Goal: Transaction & Acquisition: Obtain resource

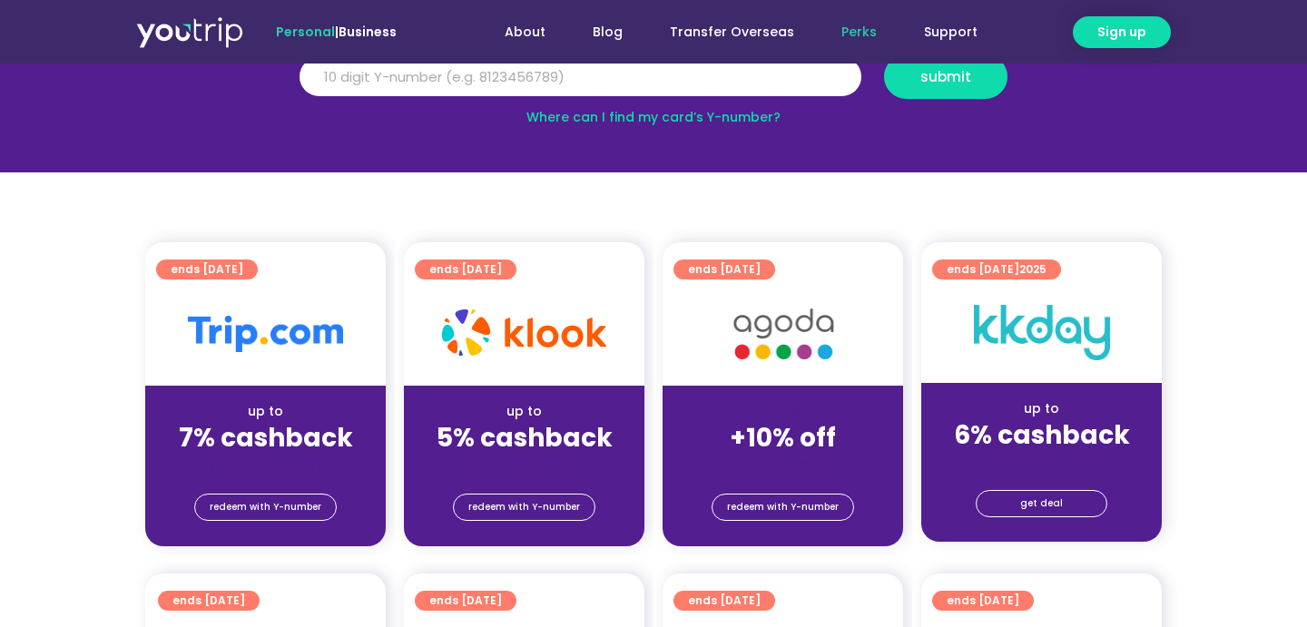
scroll to position [451, 0]
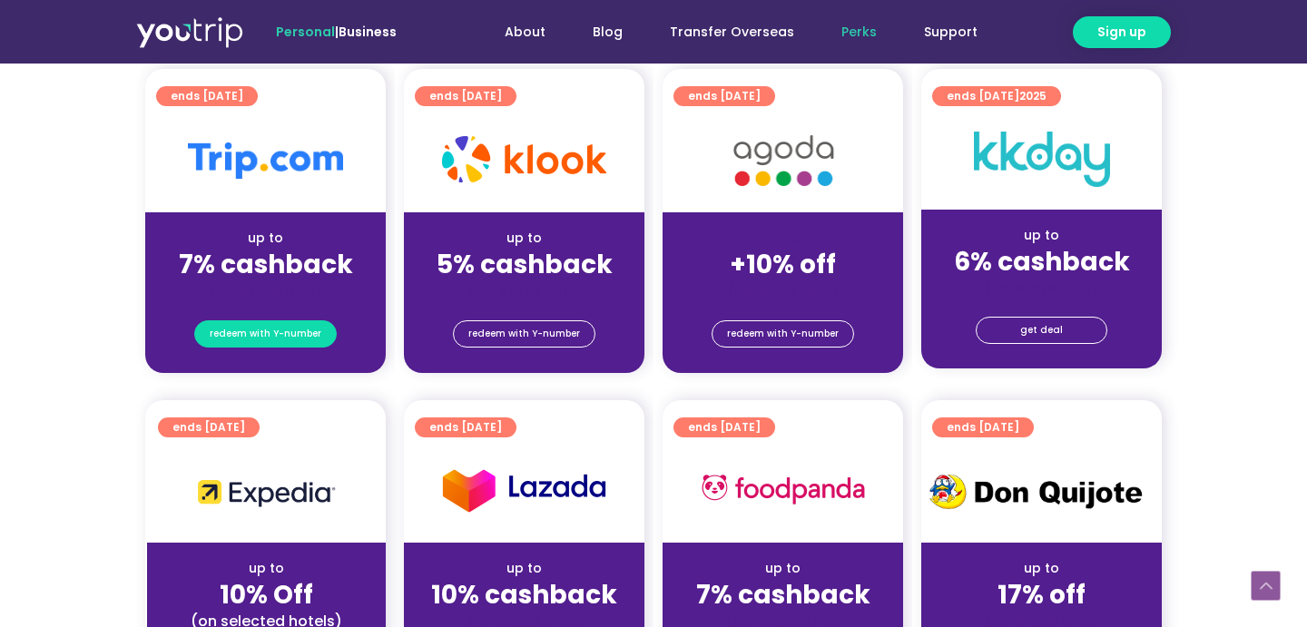
click at [296, 333] on span "redeem with Y-number" at bounding box center [266, 333] width 112 height 25
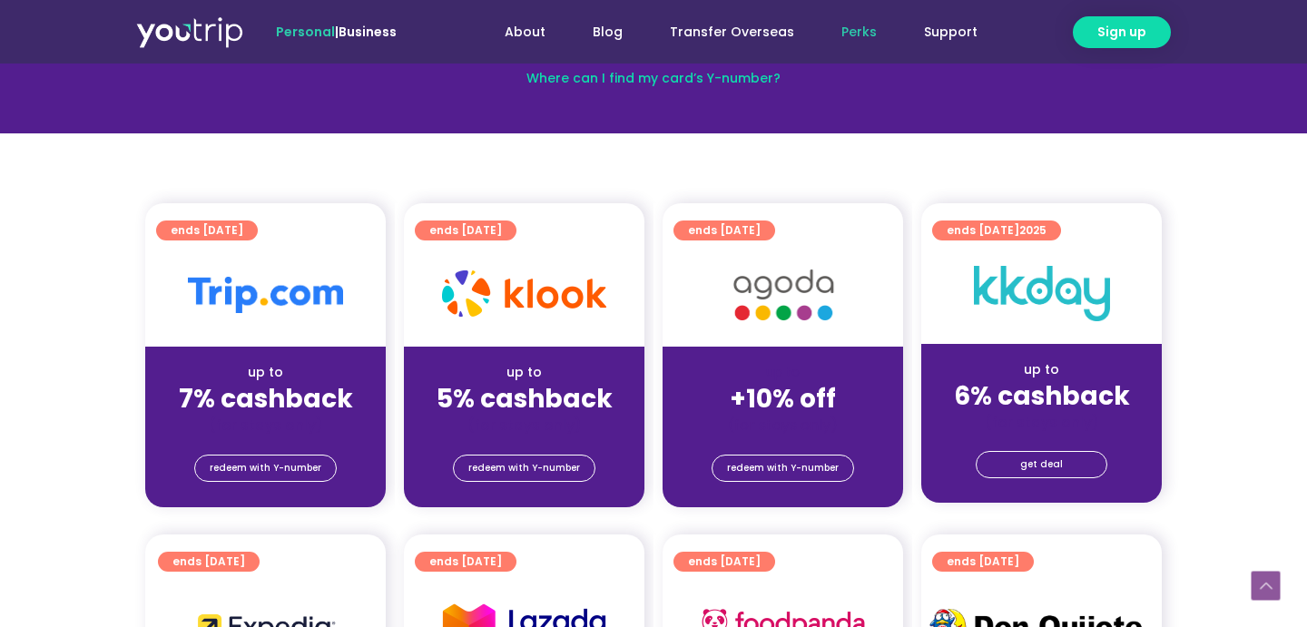
scroll to position [325, 0]
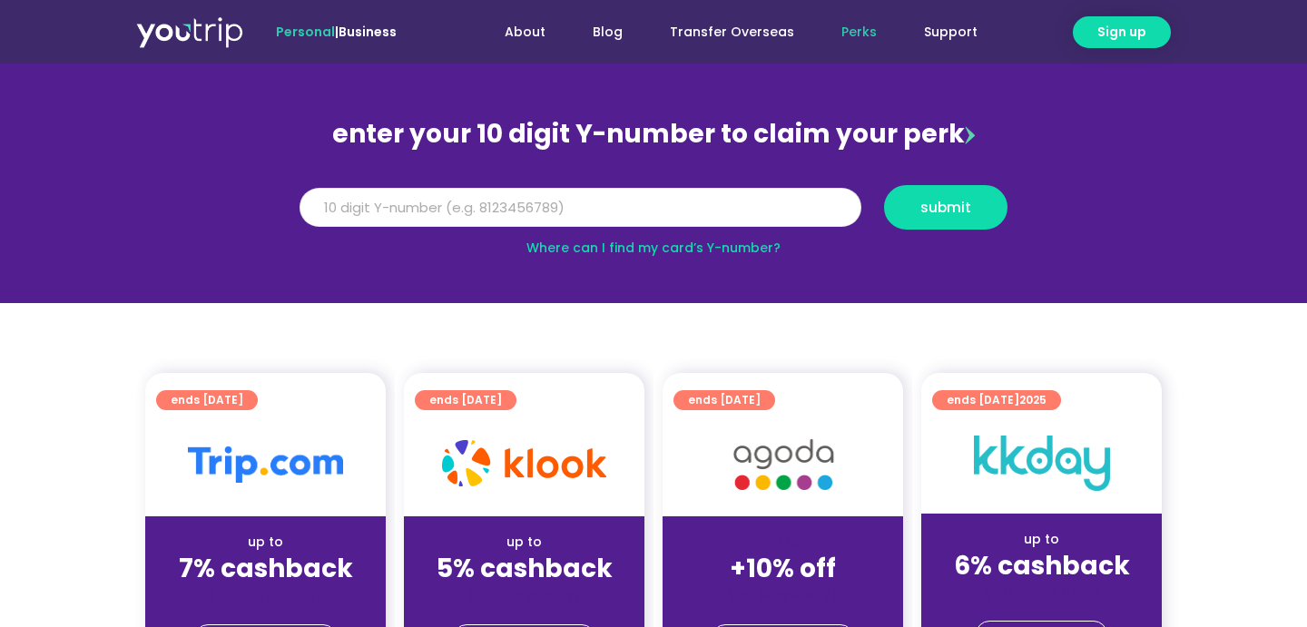
click at [674, 215] on input "Y Number" at bounding box center [581, 208] width 562 height 40
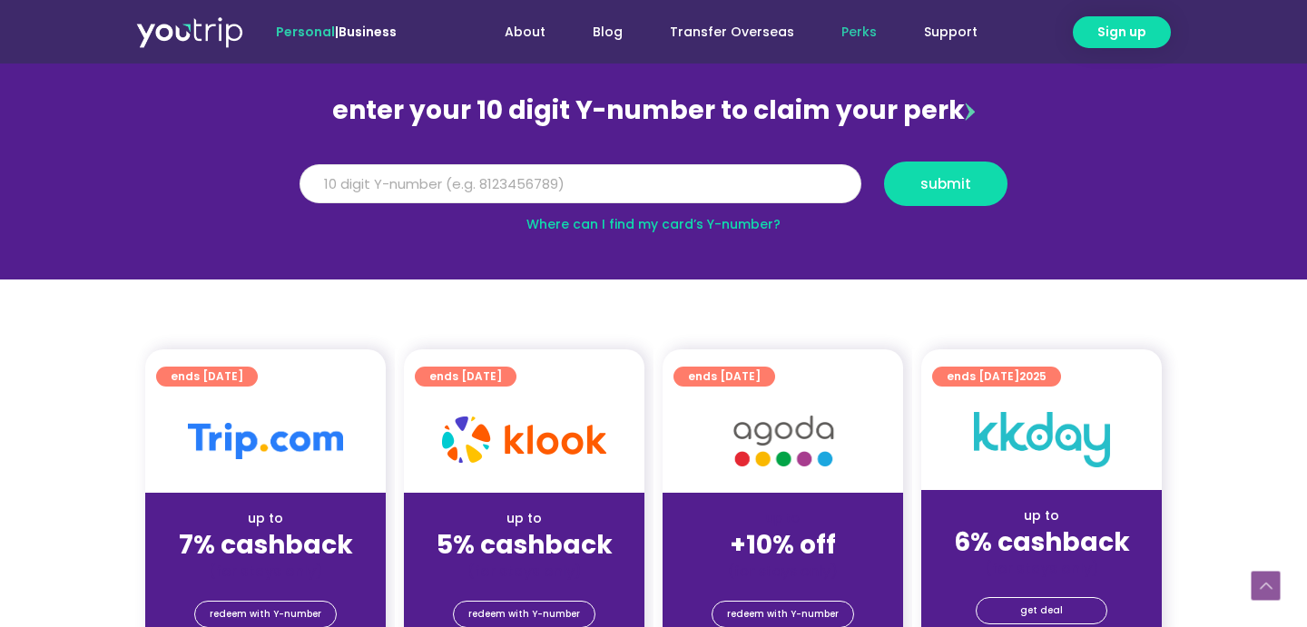
scroll to position [60, 0]
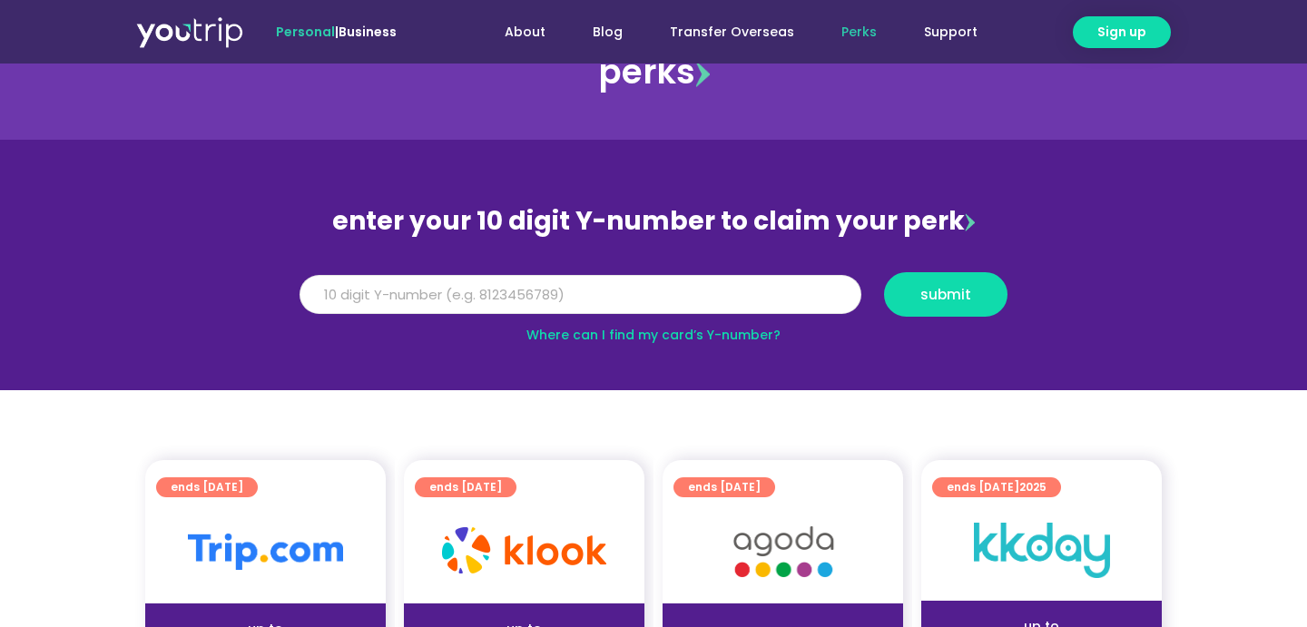
click at [621, 292] on input "Y Number" at bounding box center [581, 295] width 562 height 40
type input "8106677448"
click at [933, 301] on span "submit" at bounding box center [945, 295] width 51 height 14
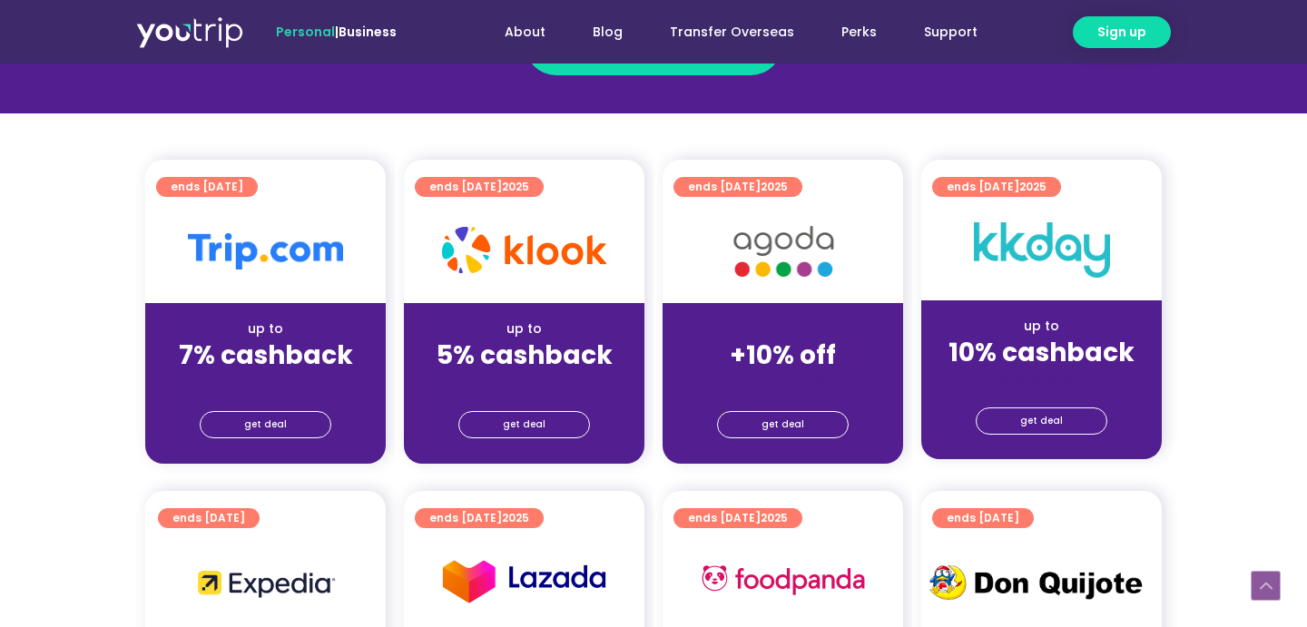
scroll to position [400, 0]
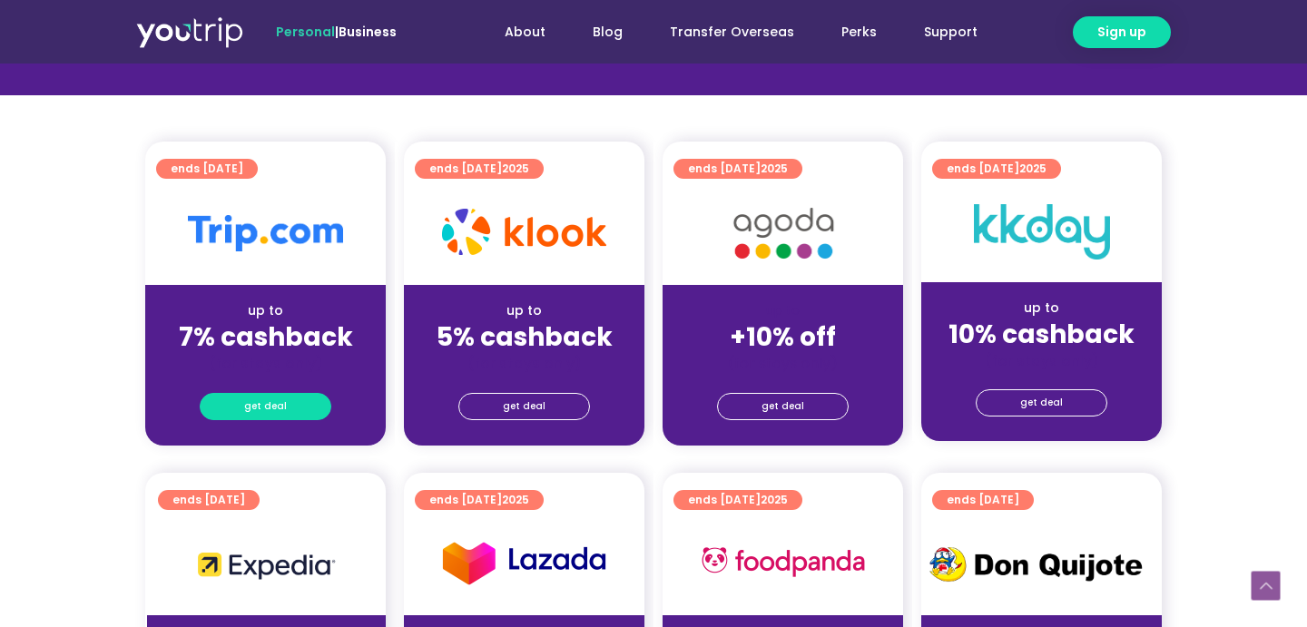
click at [272, 399] on span "get deal" at bounding box center [265, 406] width 43 height 25
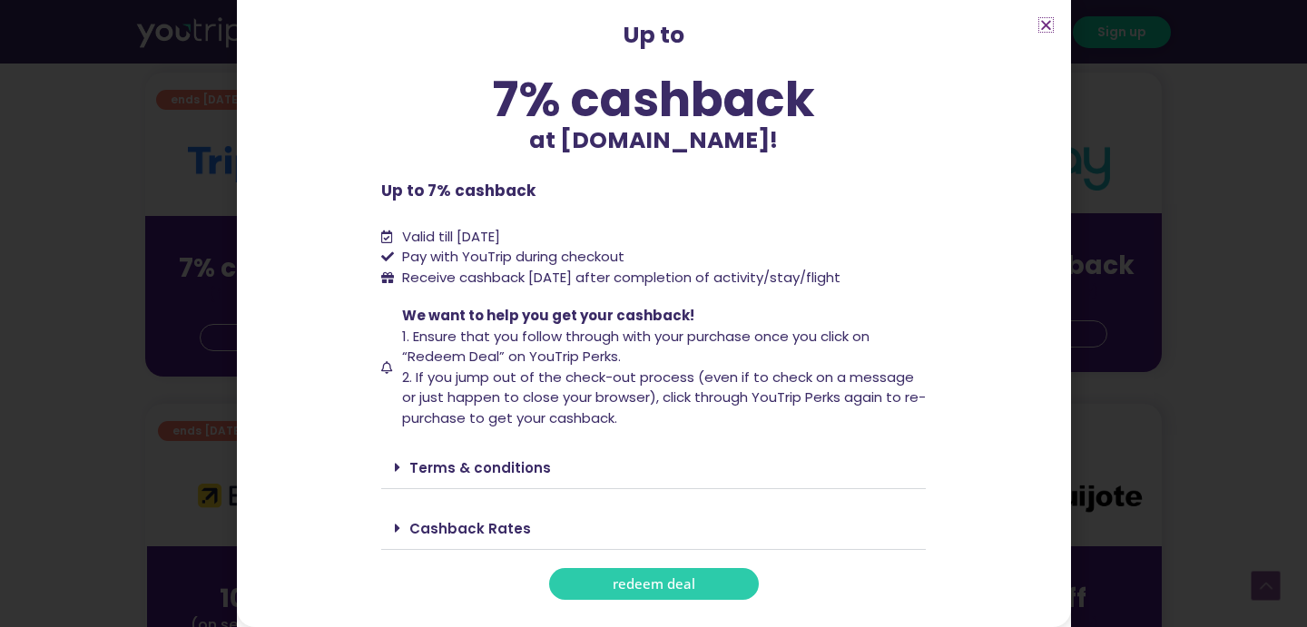
scroll to position [473, 0]
click at [678, 586] on span "redeem deal" at bounding box center [654, 584] width 83 height 14
click at [1192, 92] on div "Up to 7% cashback at [DOMAIN_NAME]! Up to 7% cashback at [DOMAIN_NAME]! Up to 7…" at bounding box center [653, 313] width 1307 height 627
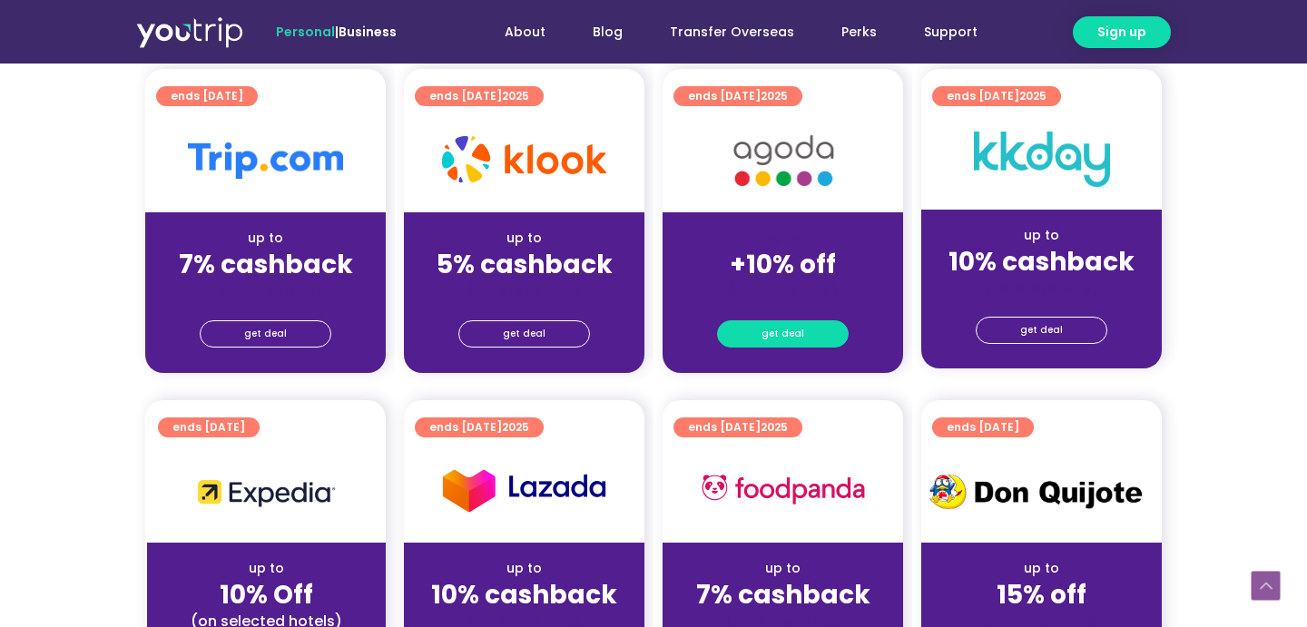
click at [800, 331] on span "get deal" at bounding box center [782, 333] width 43 height 25
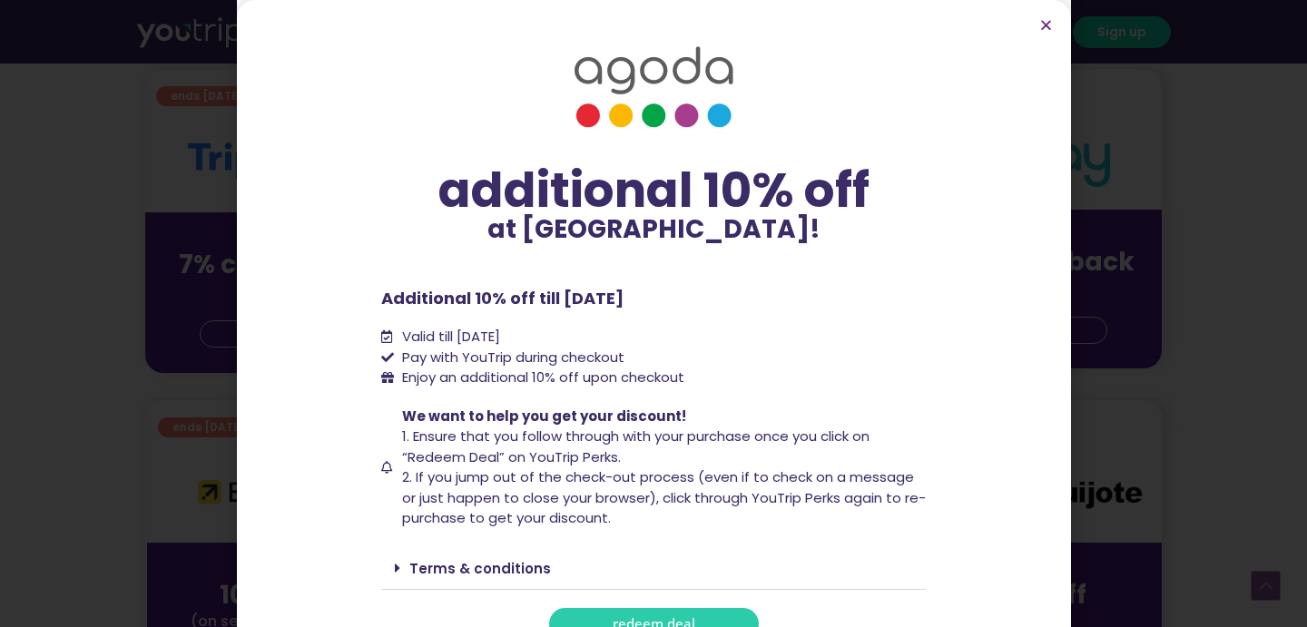
click at [696, 616] on link "redeem deal" at bounding box center [654, 624] width 210 height 32
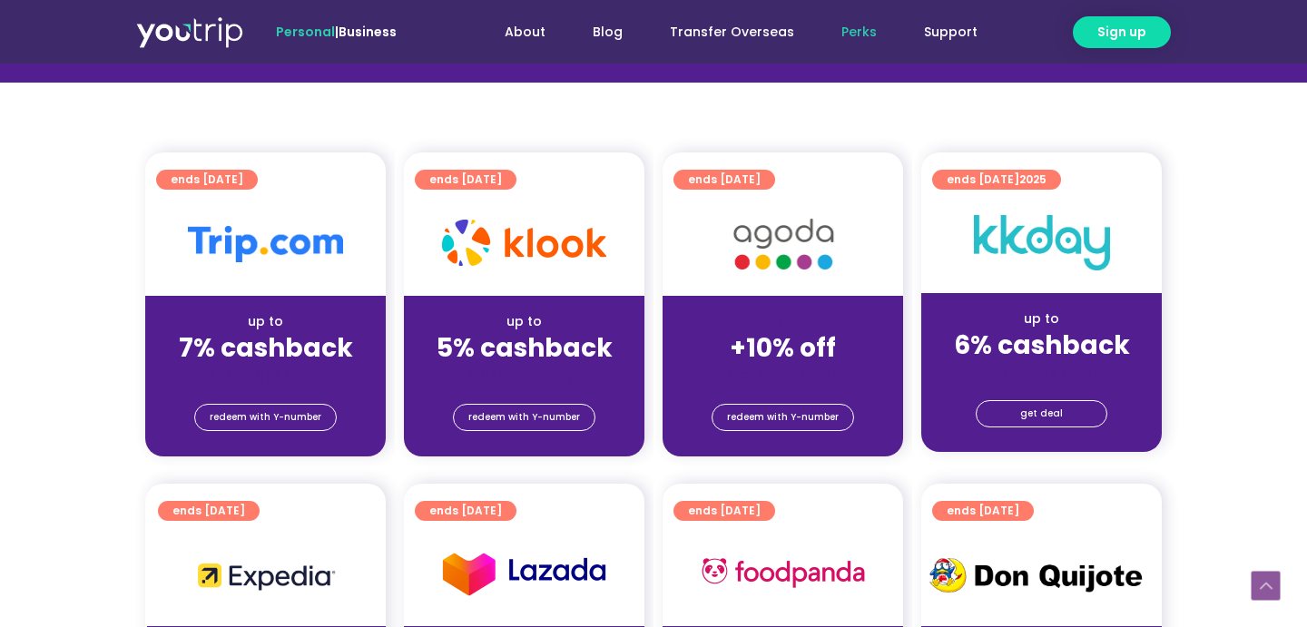
scroll to position [369, 0]
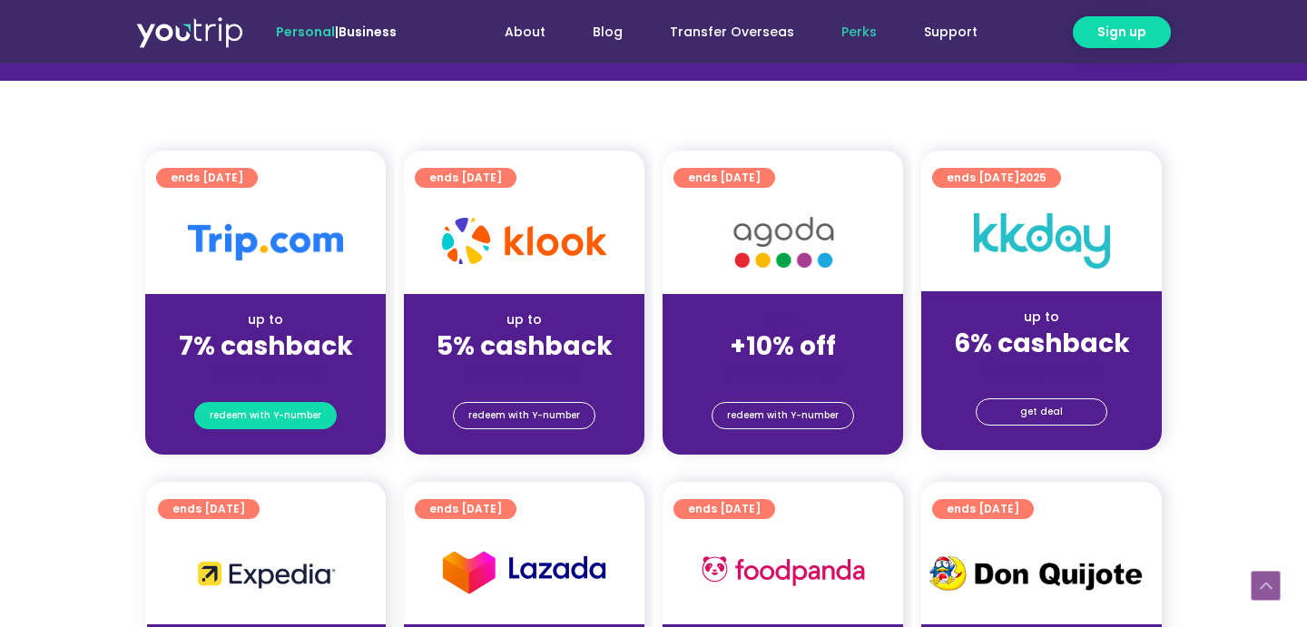
click at [266, 413] on span "redeem with Y-number" at bounding box center [266, 415] width 112 height 25
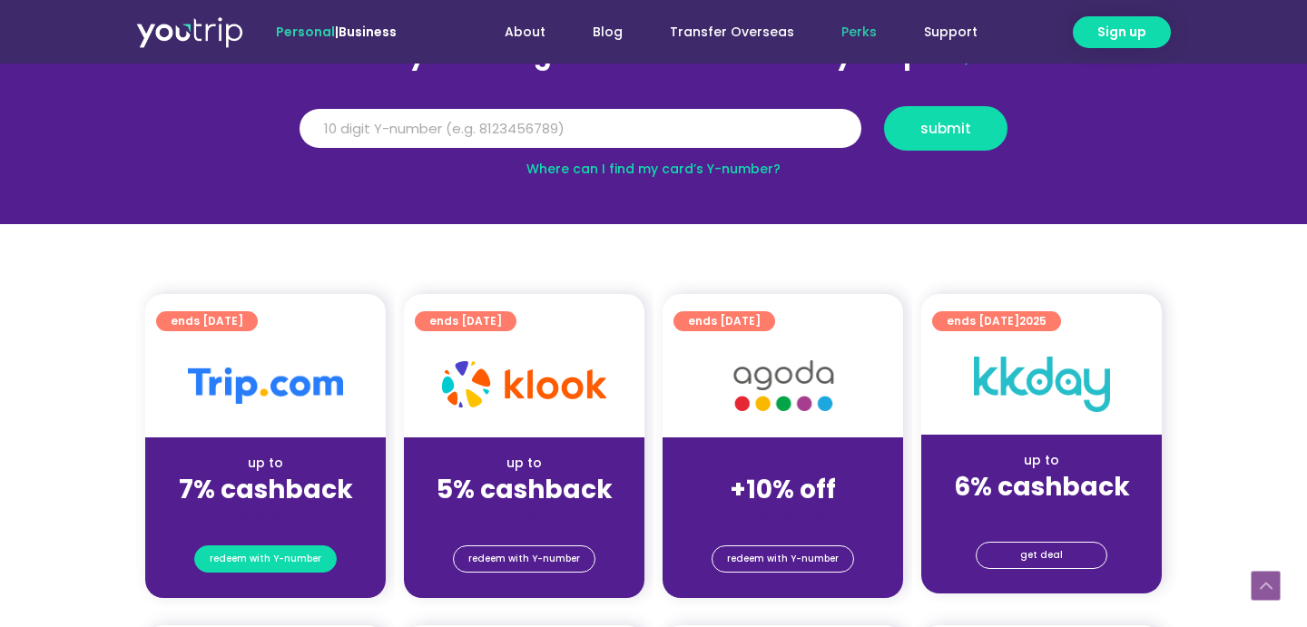
scroll to position [200, 0]
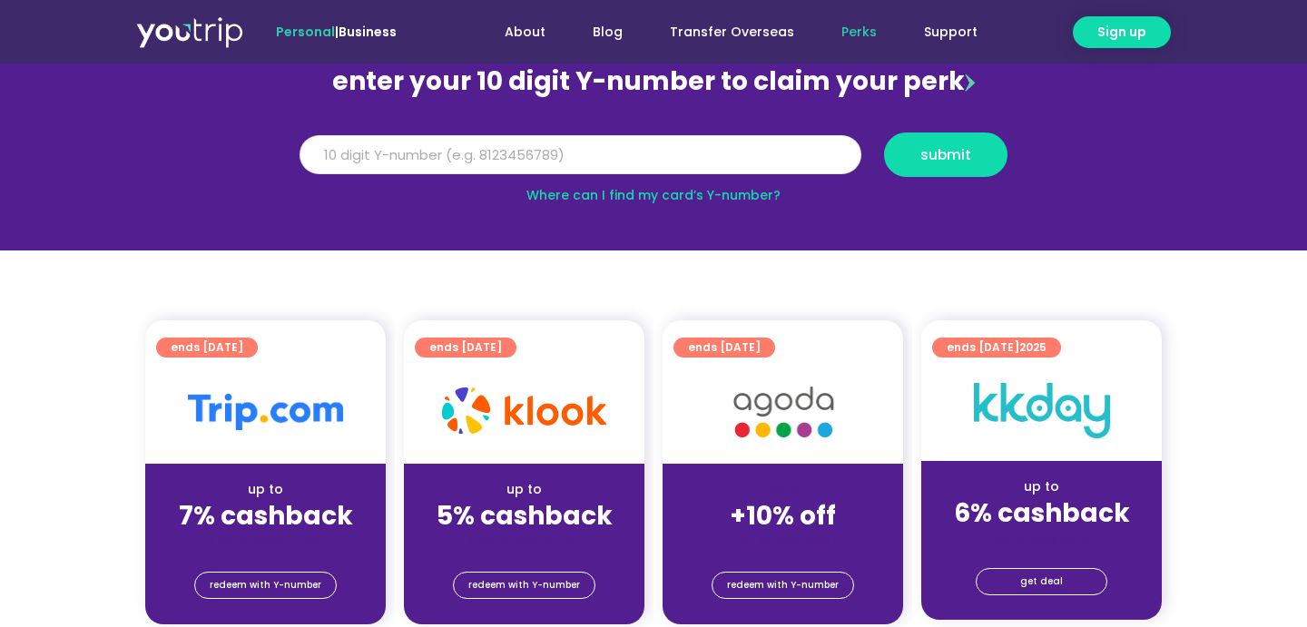
click at [631, 150] on input "Y Number" at bounding box center [581, 155] width 562 height 40
click at [653, 143] on input "Y Number" at bounding box center [581, 155] width 562 height 40
type input "8106677448"
click at [884, 133] on button "submit" at bounding box center [945, 155] width 123 height 44
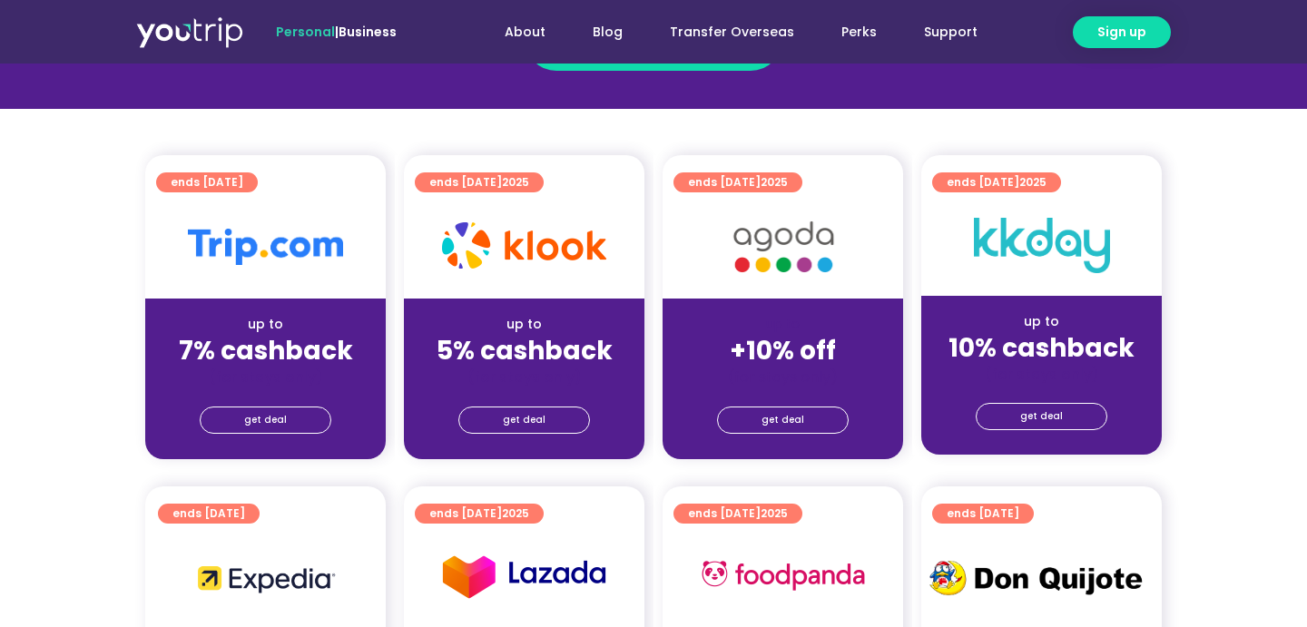
scroll to position [425, 0]
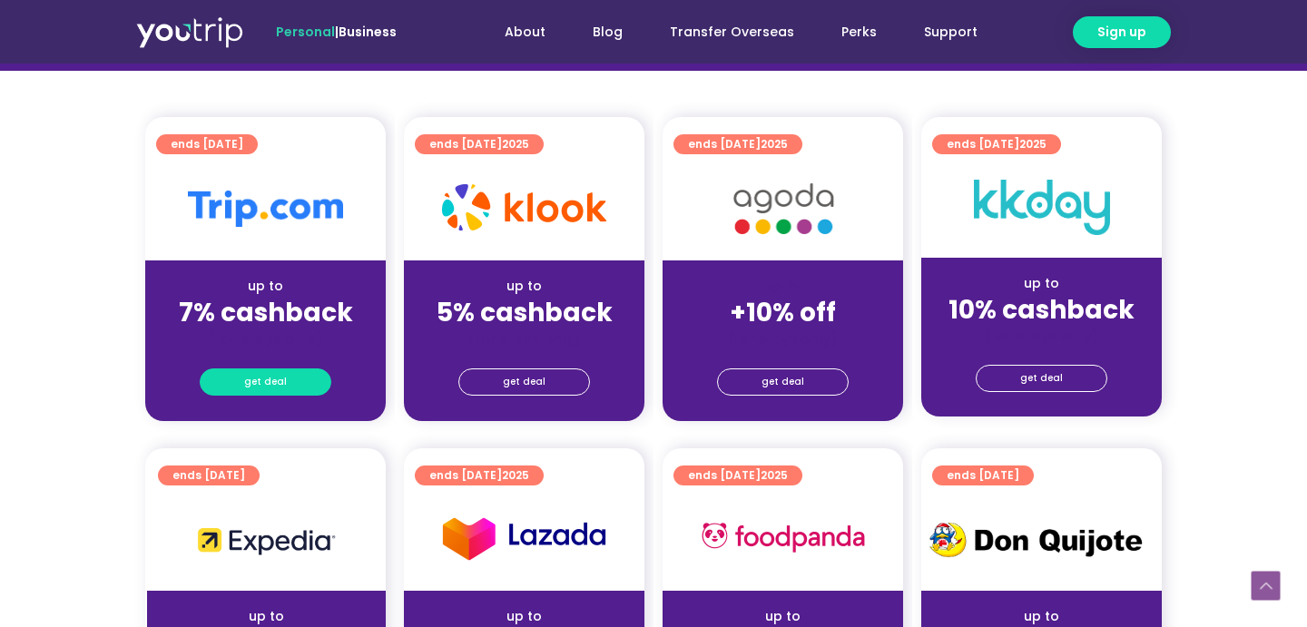
click at [260, 394] on span "get deal" at bounding box center [265, 381] width 43 height 25
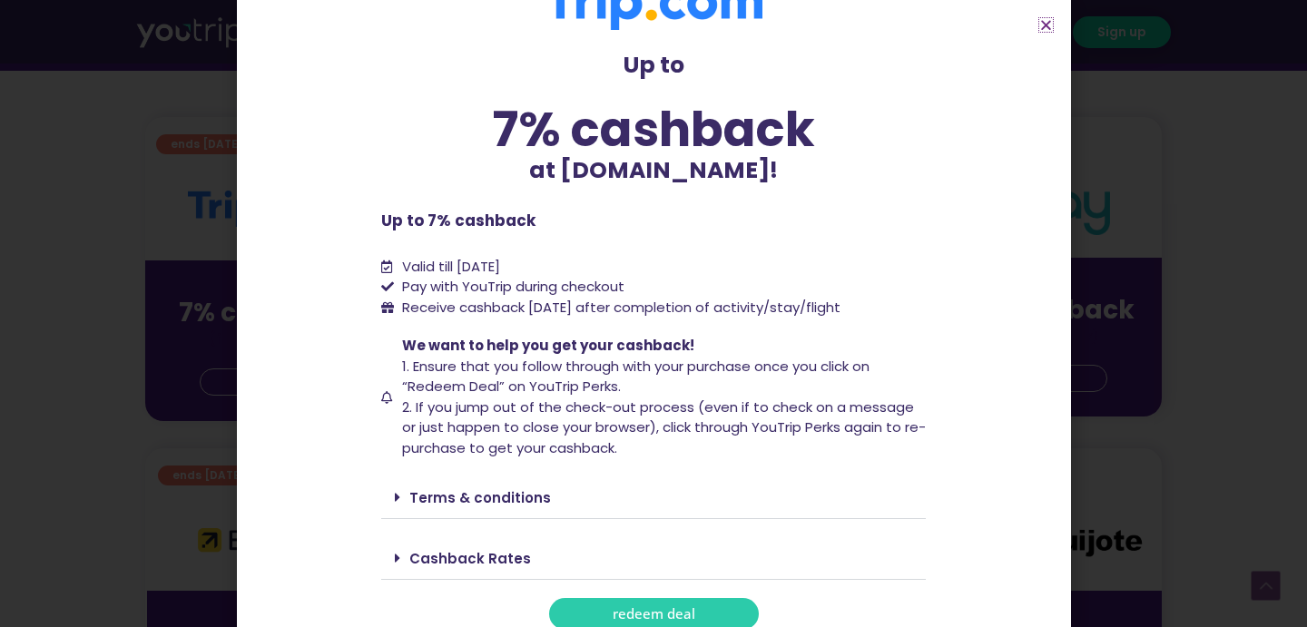
scroll to position [50, 0]
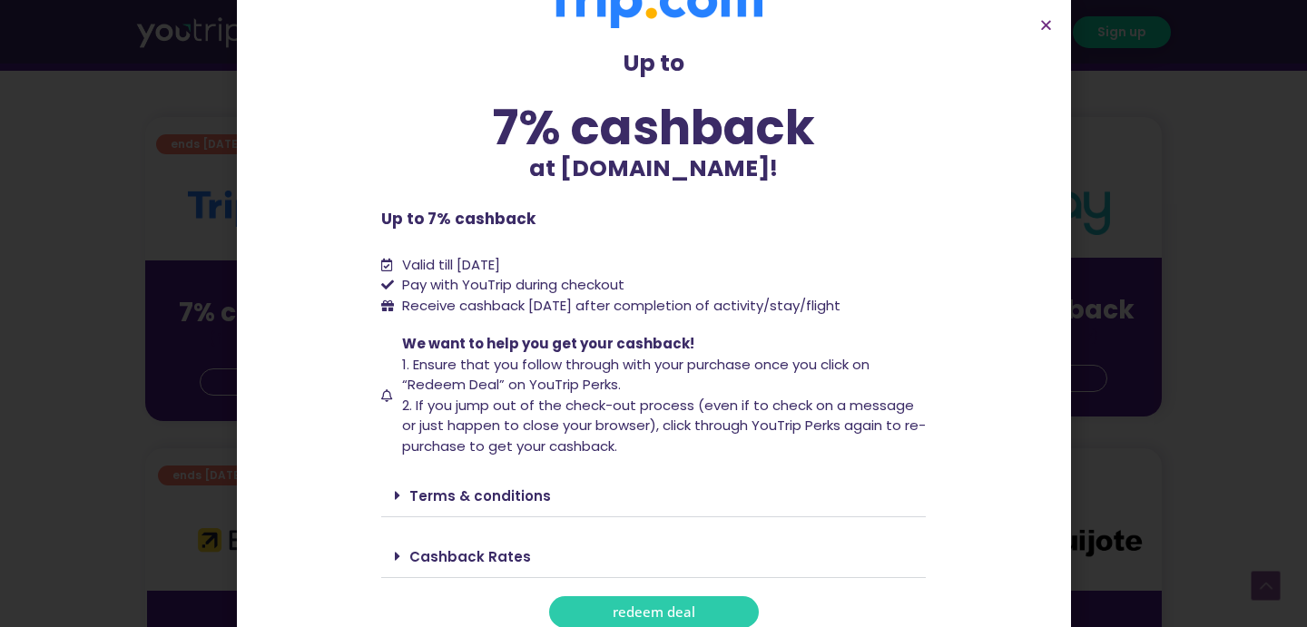
click at [501, 411] on span "2. If you jump out of the check-out process (even if to check on a message or j…" at bounding box center [664, 426] width 524 height 60
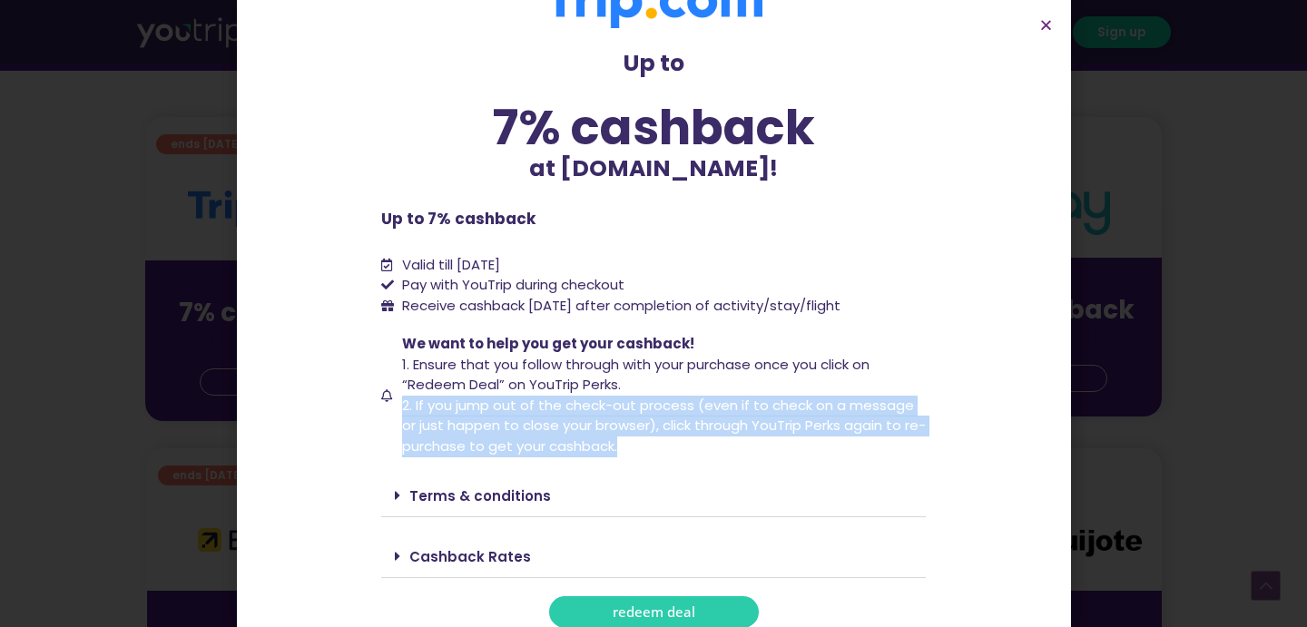
click at [501, 411] on span "2. If you jump out of the check-out process (even if to check on a message or j…" at bounding box center [664, 426] width 524 height 60
click at [609, 388] on span "1. Ensure that you follow through with your purchase once you click on “Redeem …" at bounding box center [635, 375] width 467 height 40
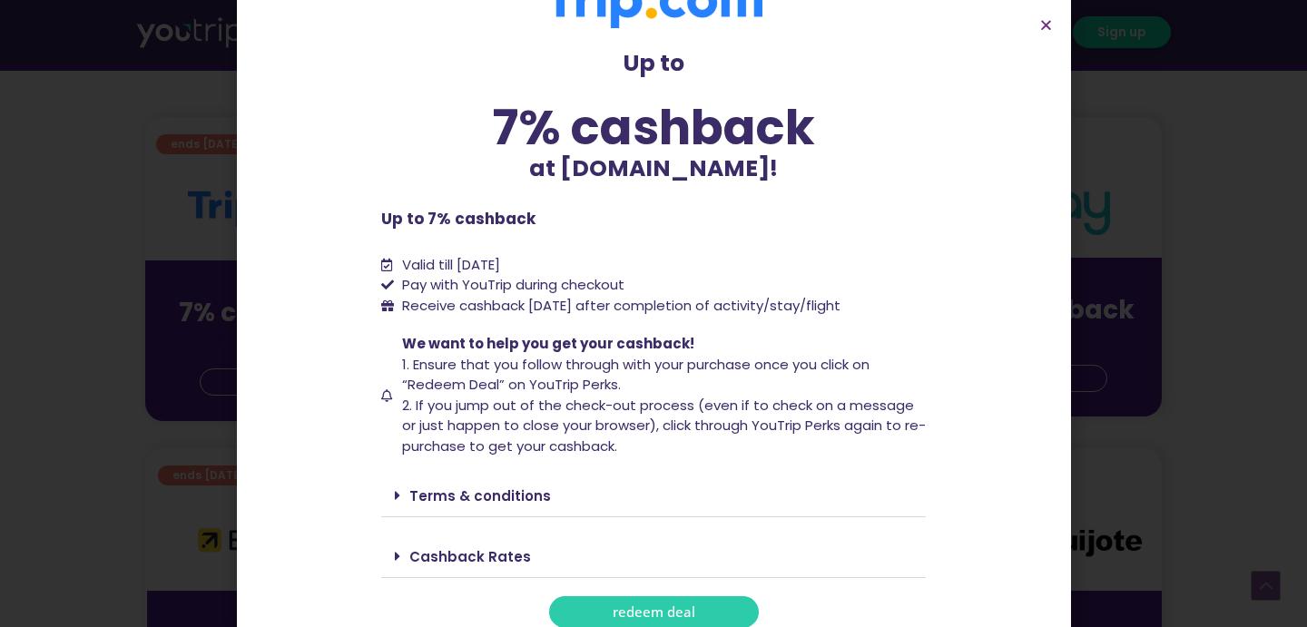
click at [609, 388] on span "1. Ensure that you follow through with your purchase once you click on “Redeem …" at bounding box center [635, 375] width 467 height 40
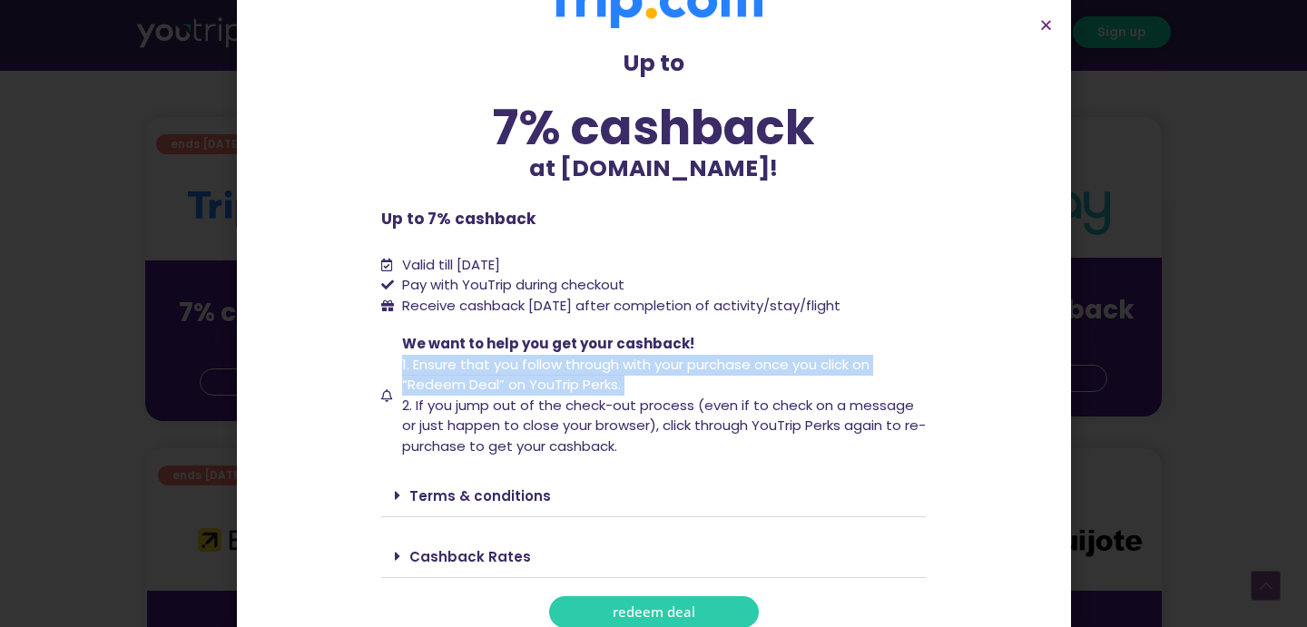
click at [600, 424] on span "2. If you jump out of the check-out process (even if to check on a message or j…" at bounding box center [664, 426] width 524 height 60
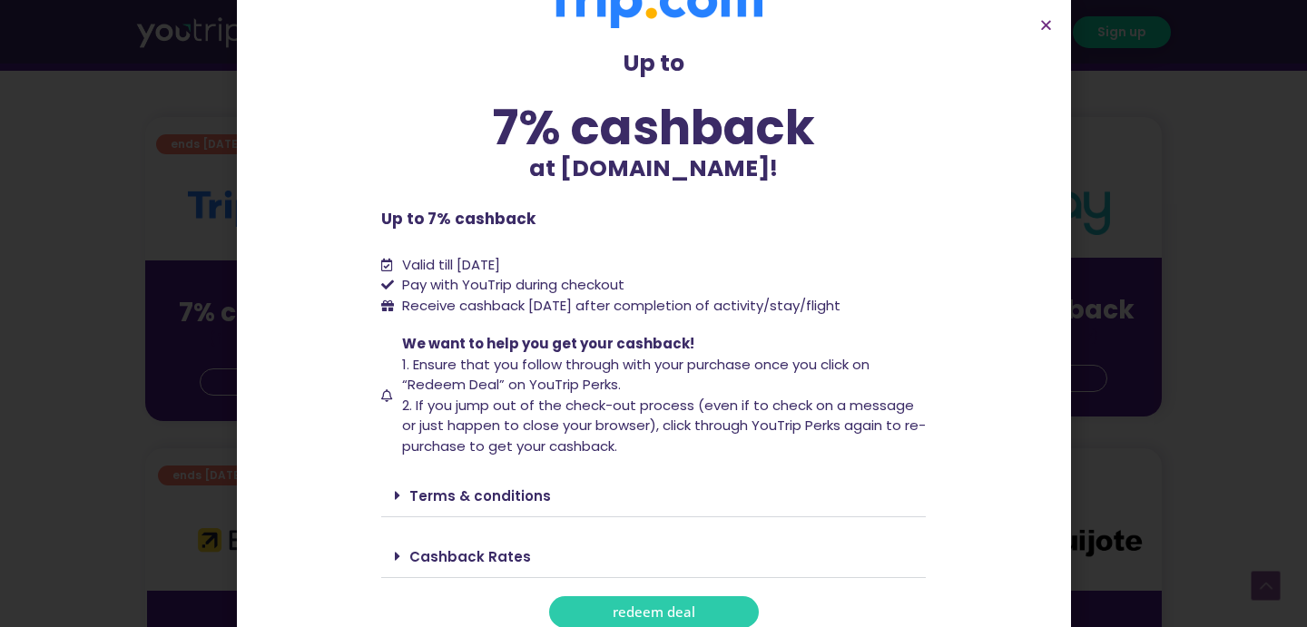
click at [600, 424] on span "2. If you jump out of the check-out process (even if to check on a message or j…" at bounding box center [664, 426] width 524 height 60
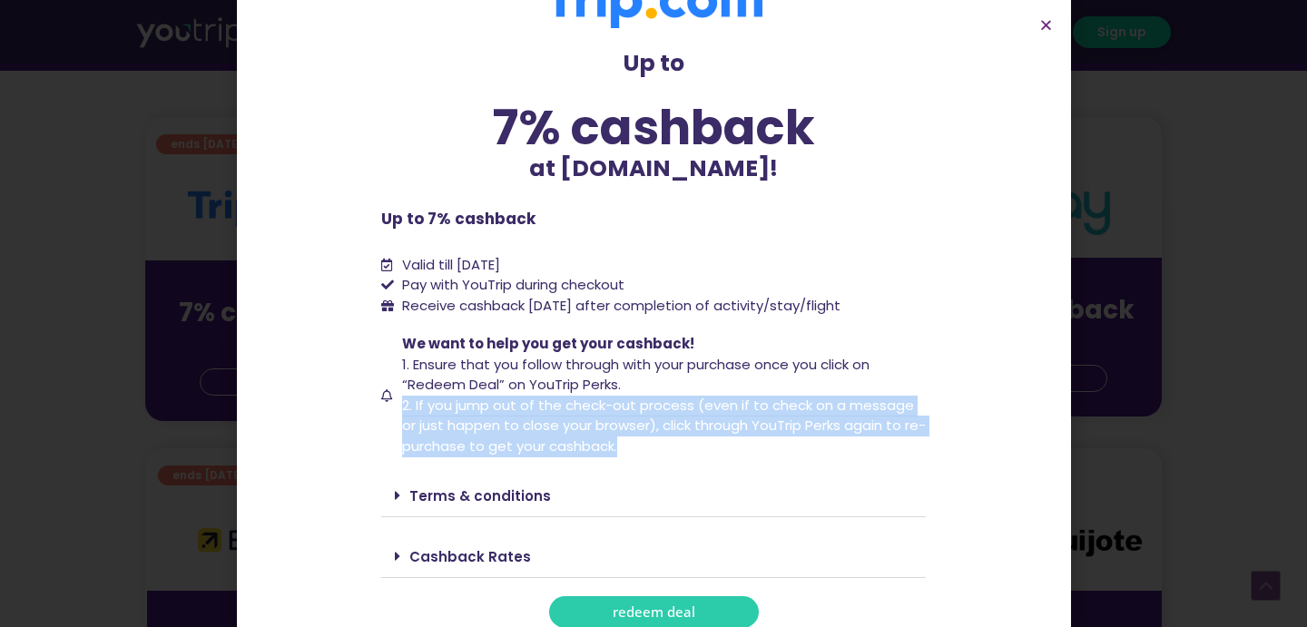
click at [609, 386] on span "1. Ensure that you follow through with your purchase once you click on “Redeem …" at bounding box center [635, 375] width 467 height 40
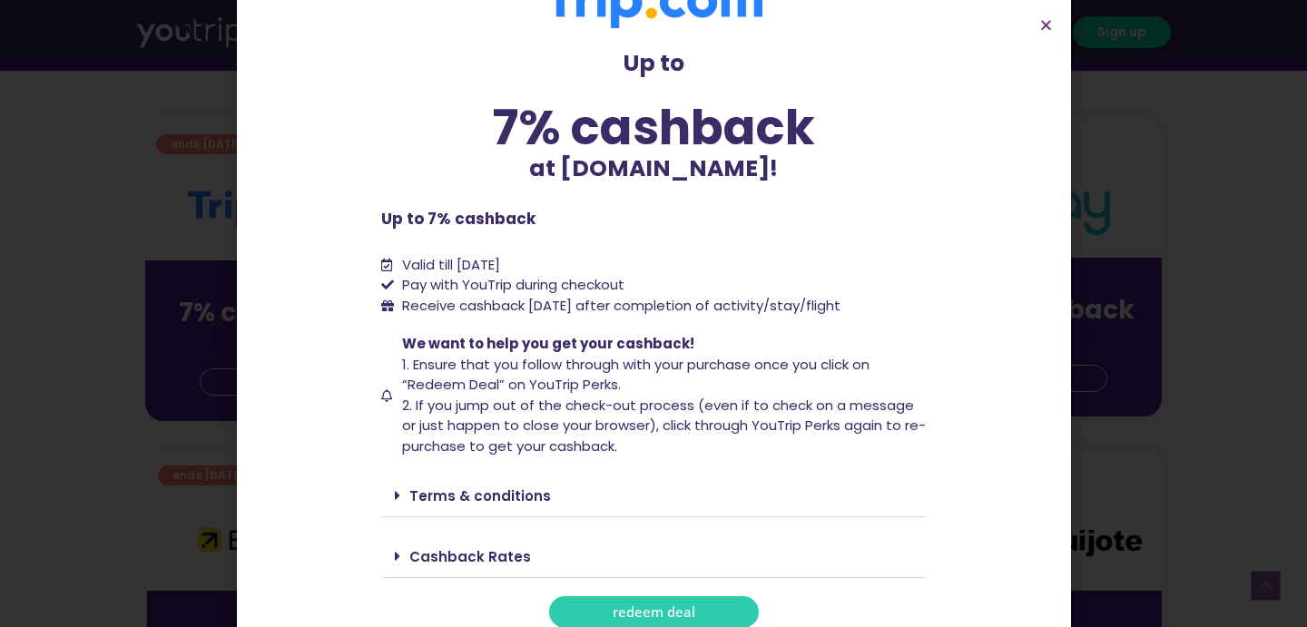
click at [609, 386] on span "1. Ensure that you follow through with your purchase once you click on “Redeem …" at bounding box center [635, 375] width 467 height 40
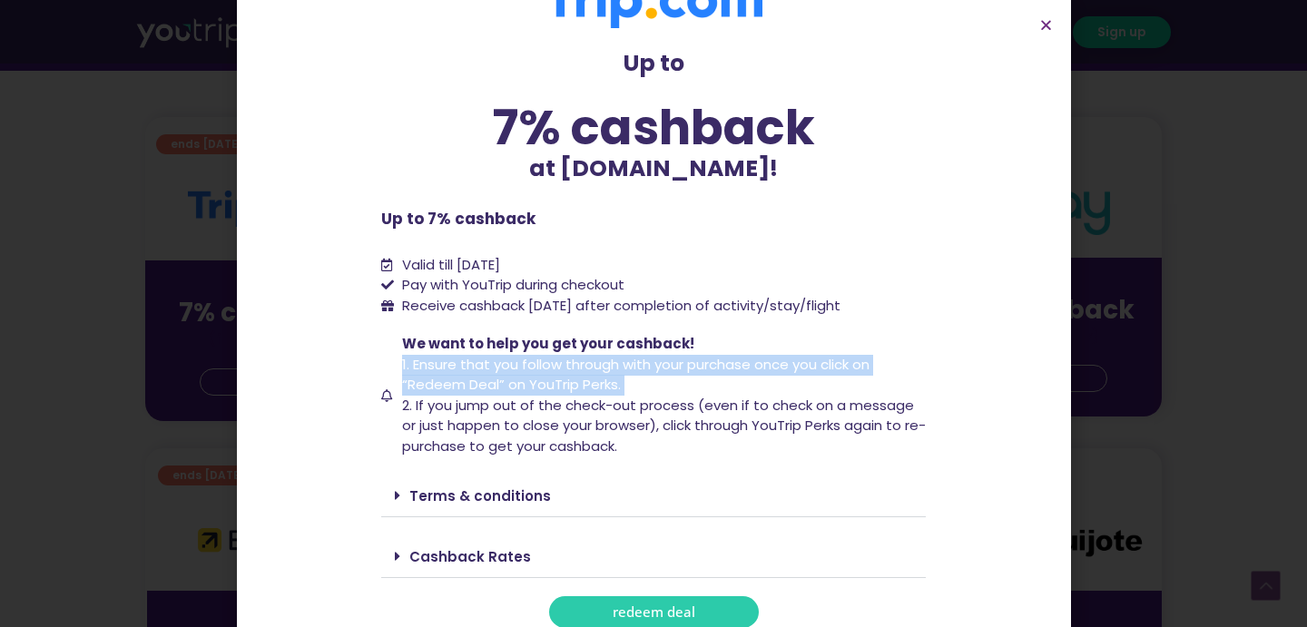
click at [609, 386] on span "1. Ensure that you follow through with your purchase once you click on “Redeem …" at bounding box center [635, 375] width 467 height 40
click at [590, 439] on span "2. If you jump out of the check-out process (even if to check on a message or j…" at bounding box center [664, 426] width 524 height 60
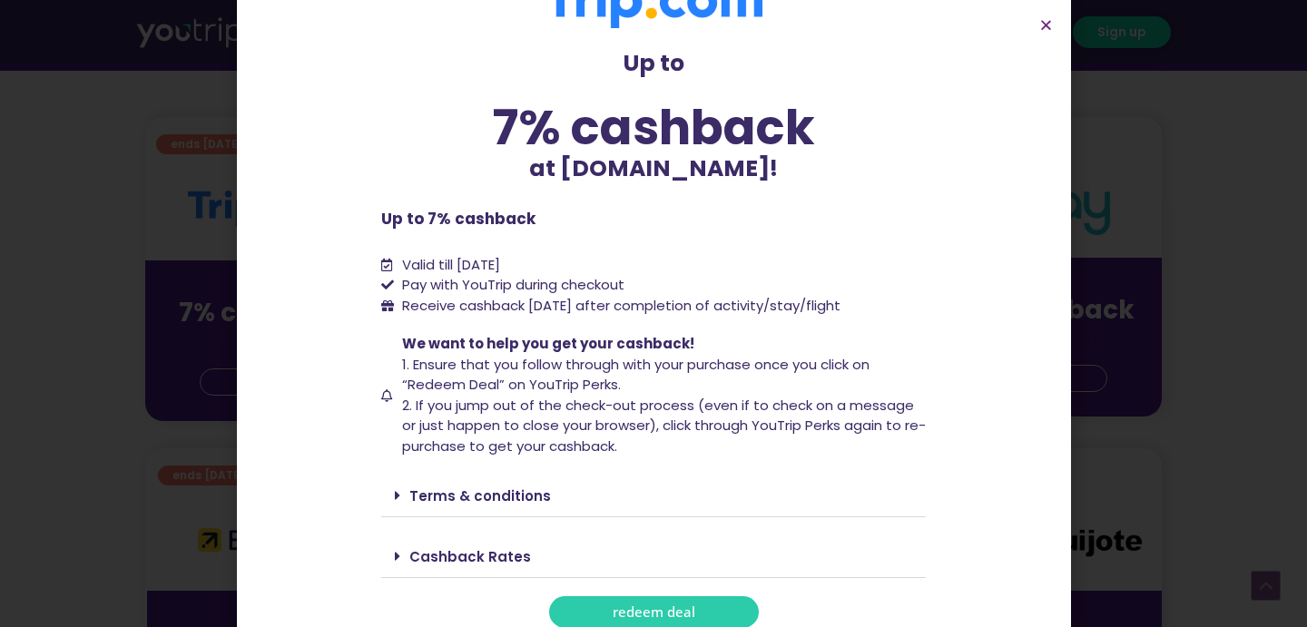
scroll to position [79, 0]
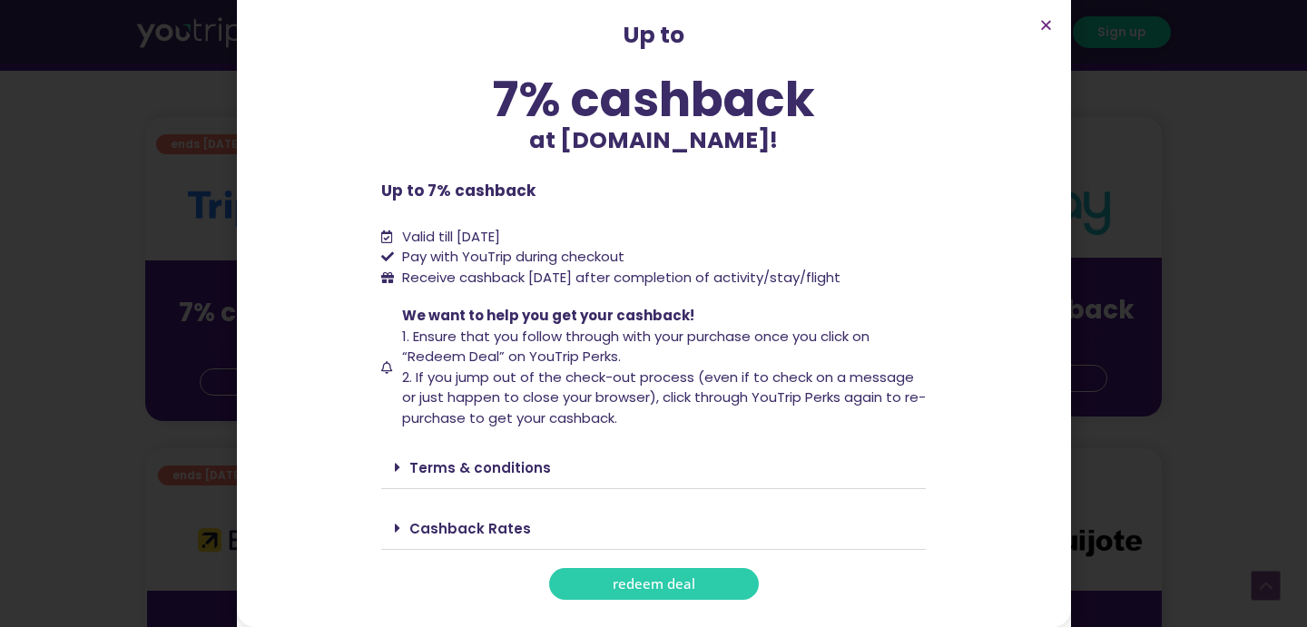
click at [487, 467] on link "Terms & conditions" at bounding box center [480, 467] width 142 height 19
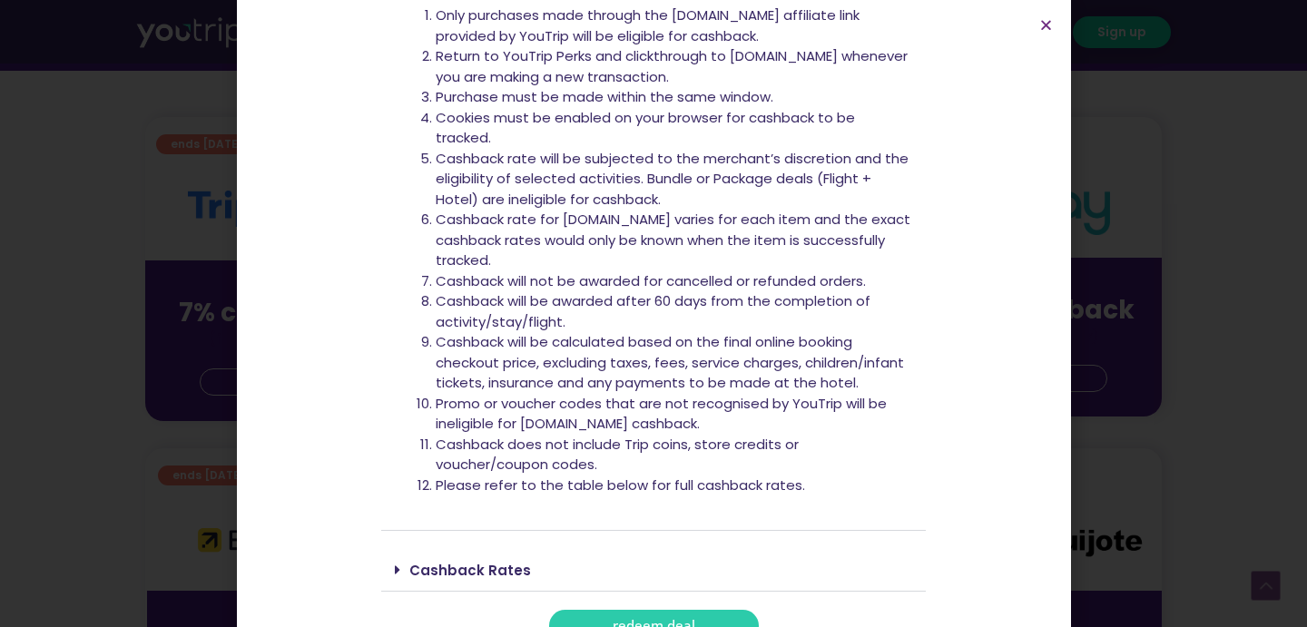
scroll to position [616, 0]
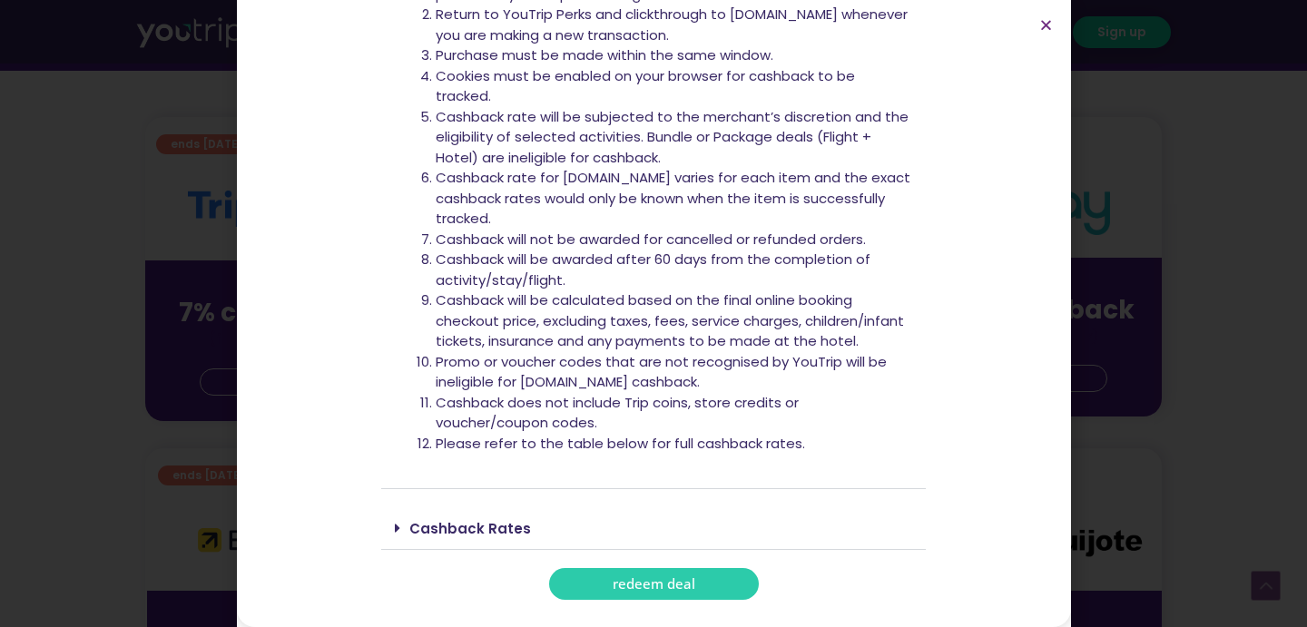
click at [534, 393] on li "Cashback does not include Trip coins, store credits or voucher/coupon codes." at bounding box center [674, 413] width 477 height 41
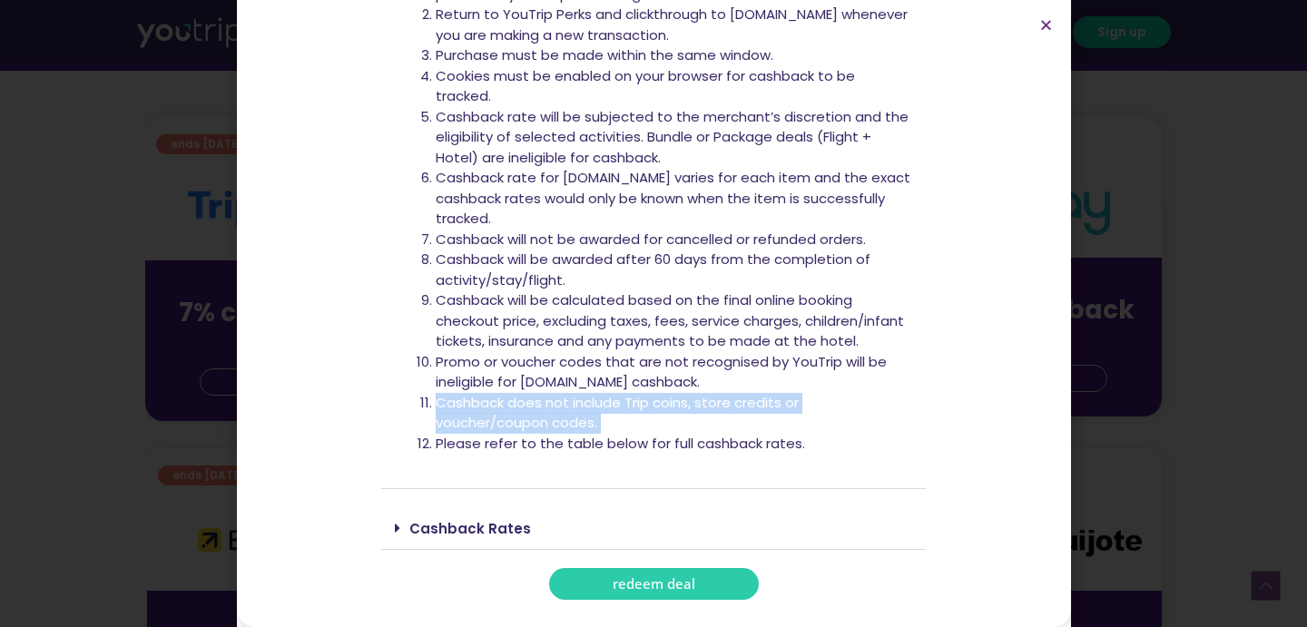
click at [534, 423] on li "Cashback does not include Trip coins, store credits or voucher/coupon codes." at bounding box center [674, 413] width 477 height 41
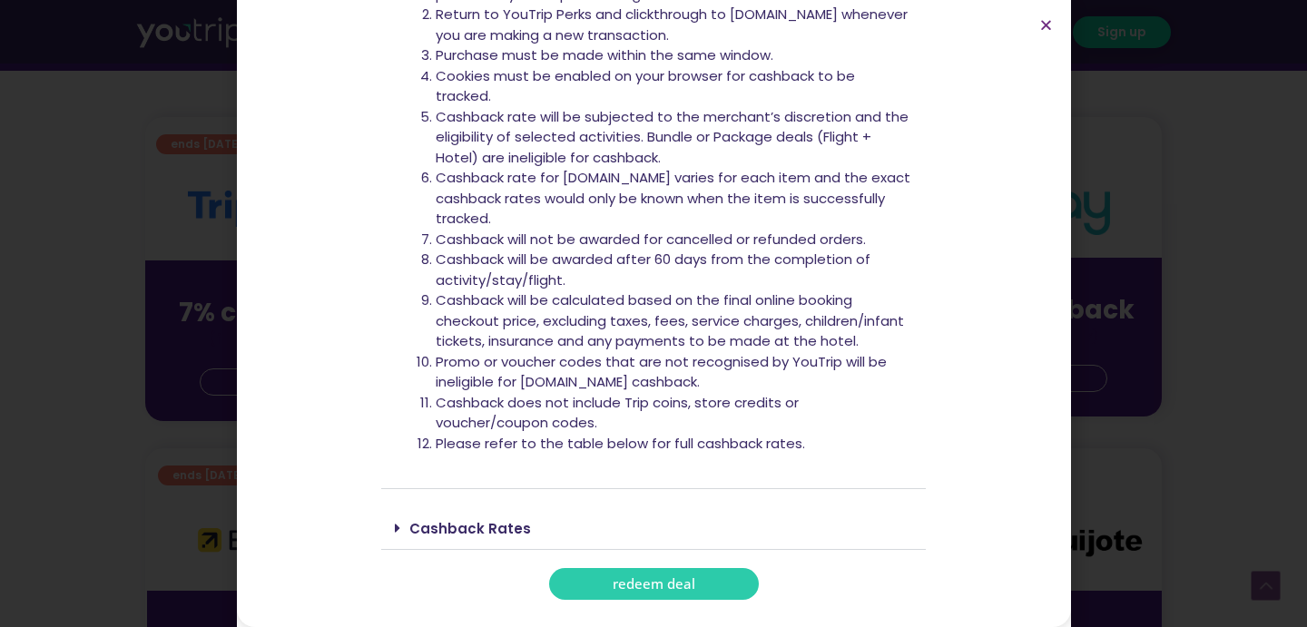
click at [534, 423] on li "Cashback does not include Trip coins, store credits or voucher/coupon codes." at bounding box center [674, 413] width 477 height 41
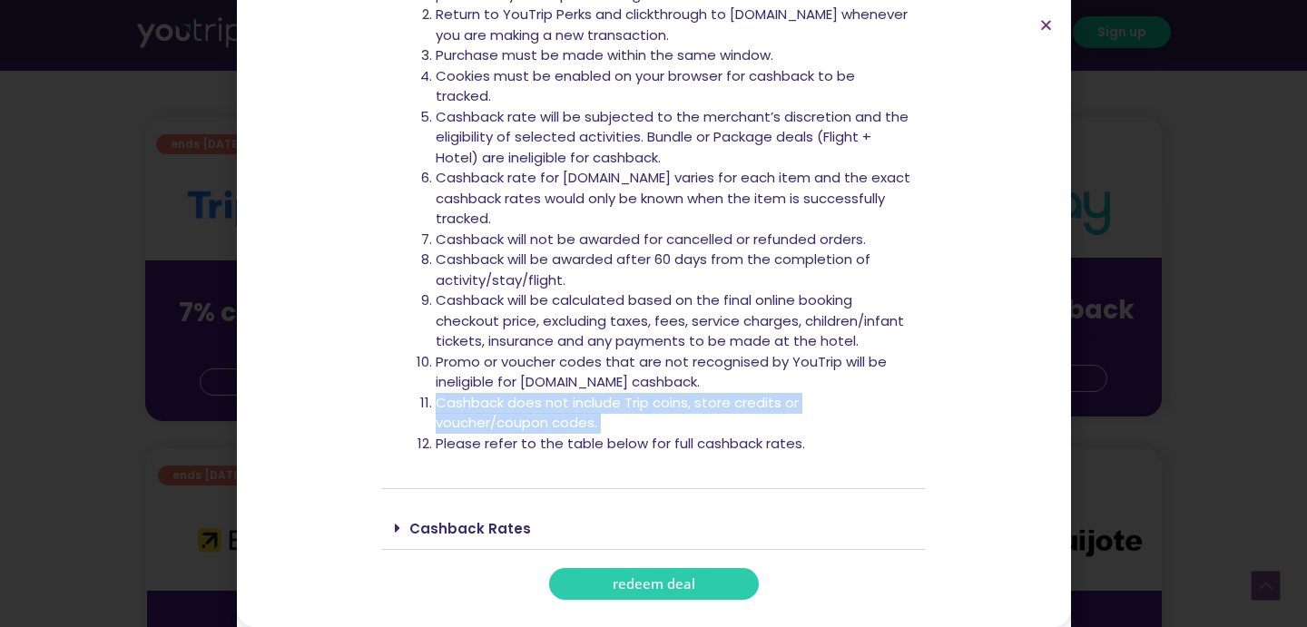
click at [541, 444] on li "Please refer to the table below for full cashback rates." at bounding box center [674, 444] width 477 height 21
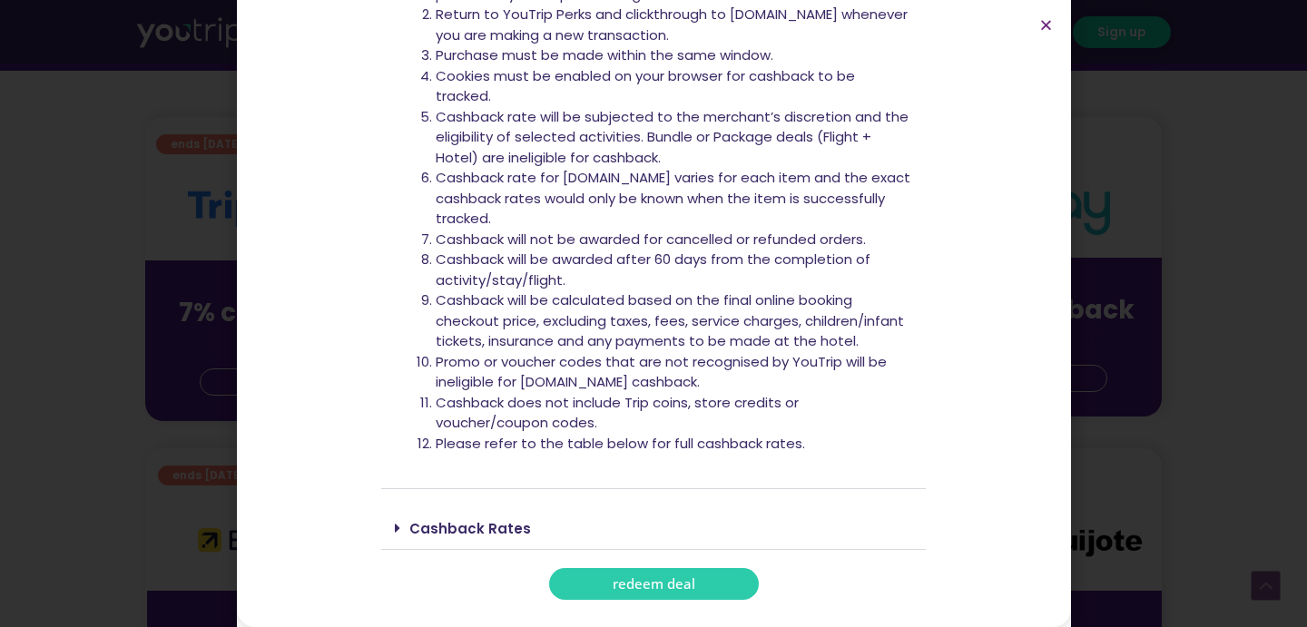
click at [541, 444] on li "Please refer to the table below for full cashback rates." at bounding box center [674, 444] width 477 height 21
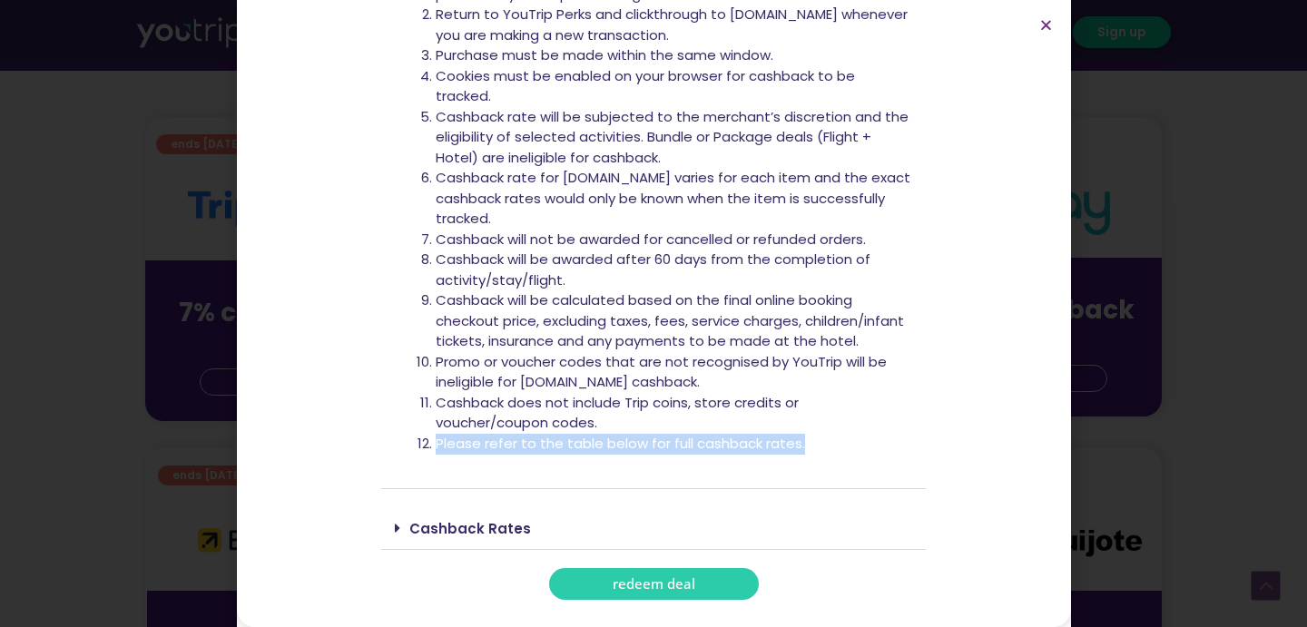
click at [545, 463] on div "Only purchases made through the Trip.com affiliate link provided by YouTrip wil…" at bounding box center [653, 219] width 545 height 539
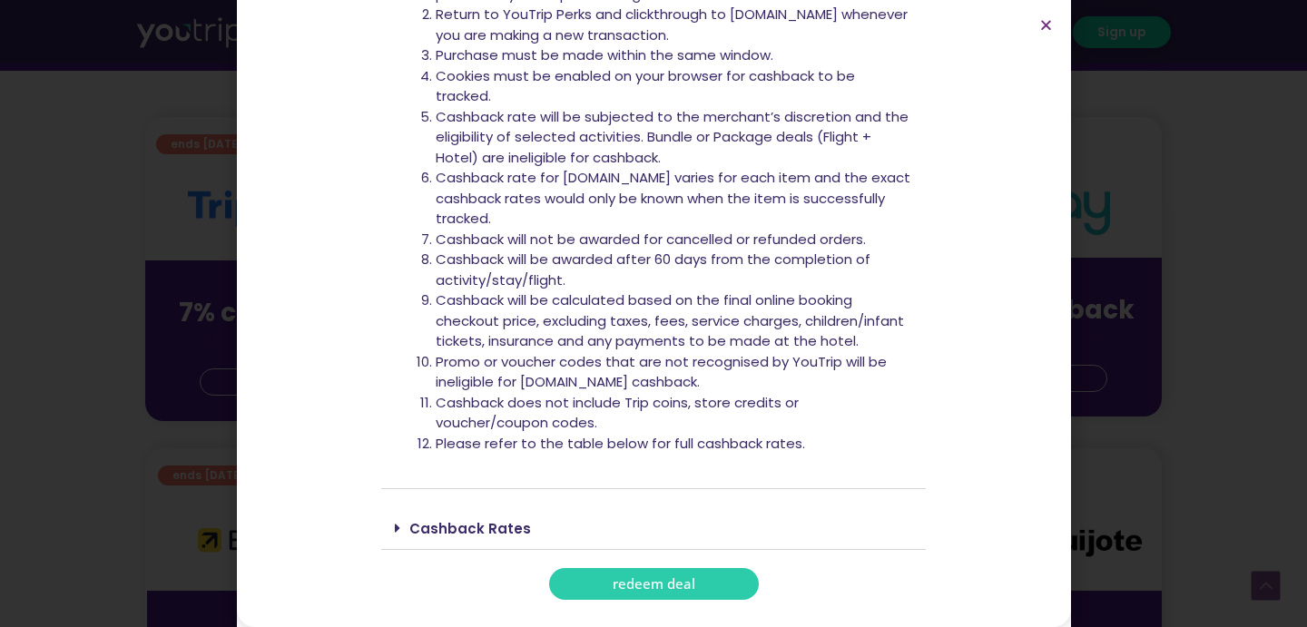
click at [508, 535] on link "Cashback Rates" at bounding box center [470, 528] width 122 height 19
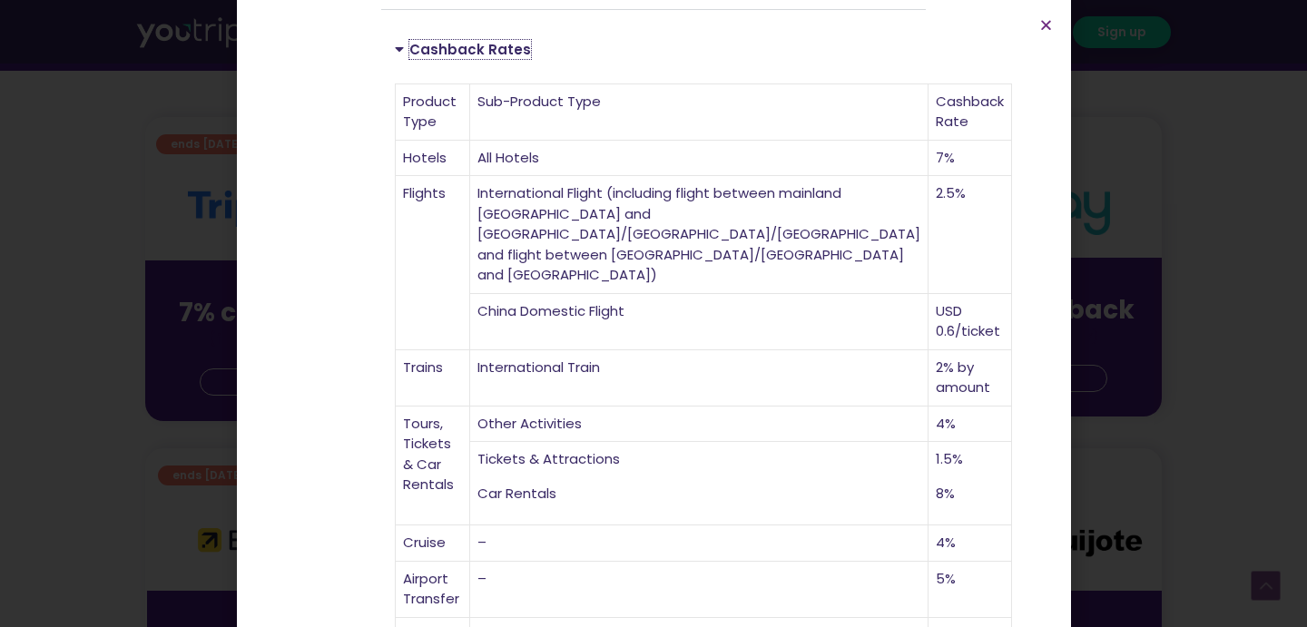
scroll to position [1214, 0]
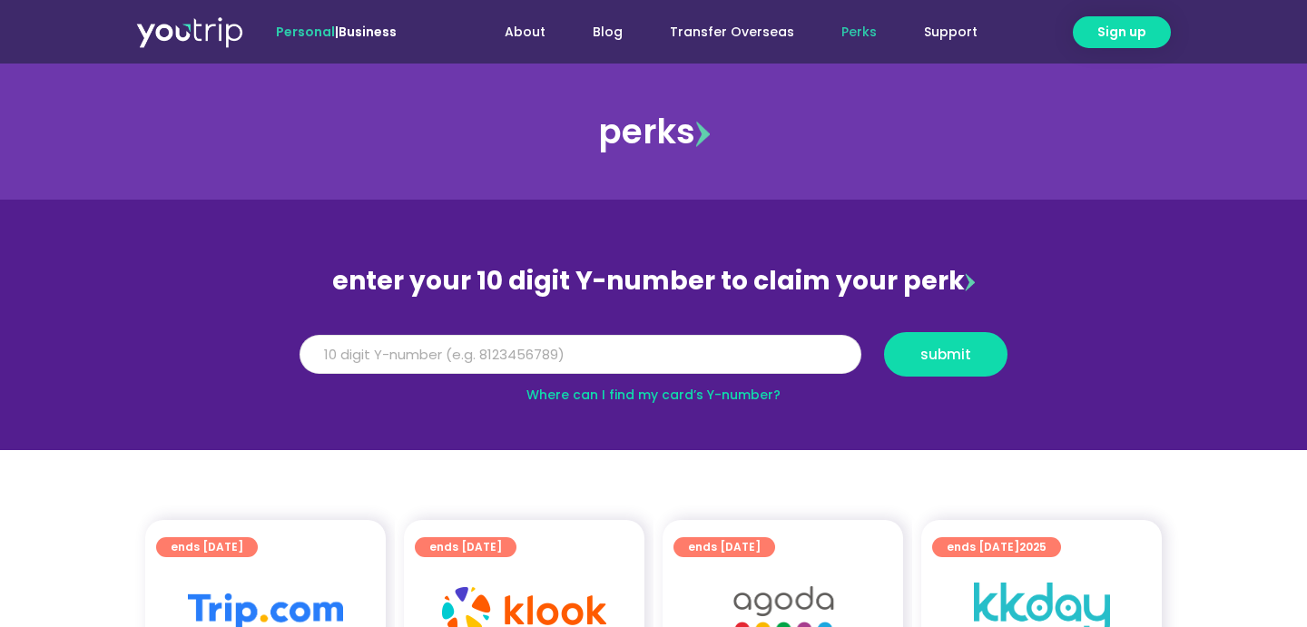
click at [433, 349] on input "Y Number" at bounding box center [581, 355] width 562 height 40
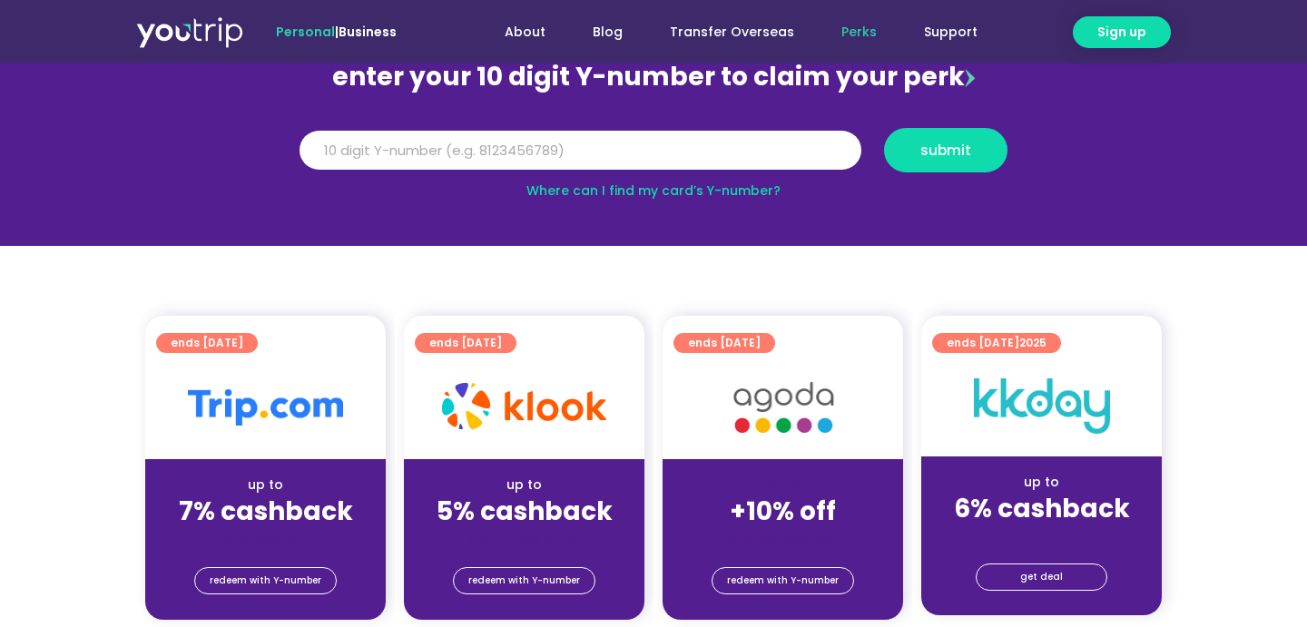
scroll to position [206, 0]
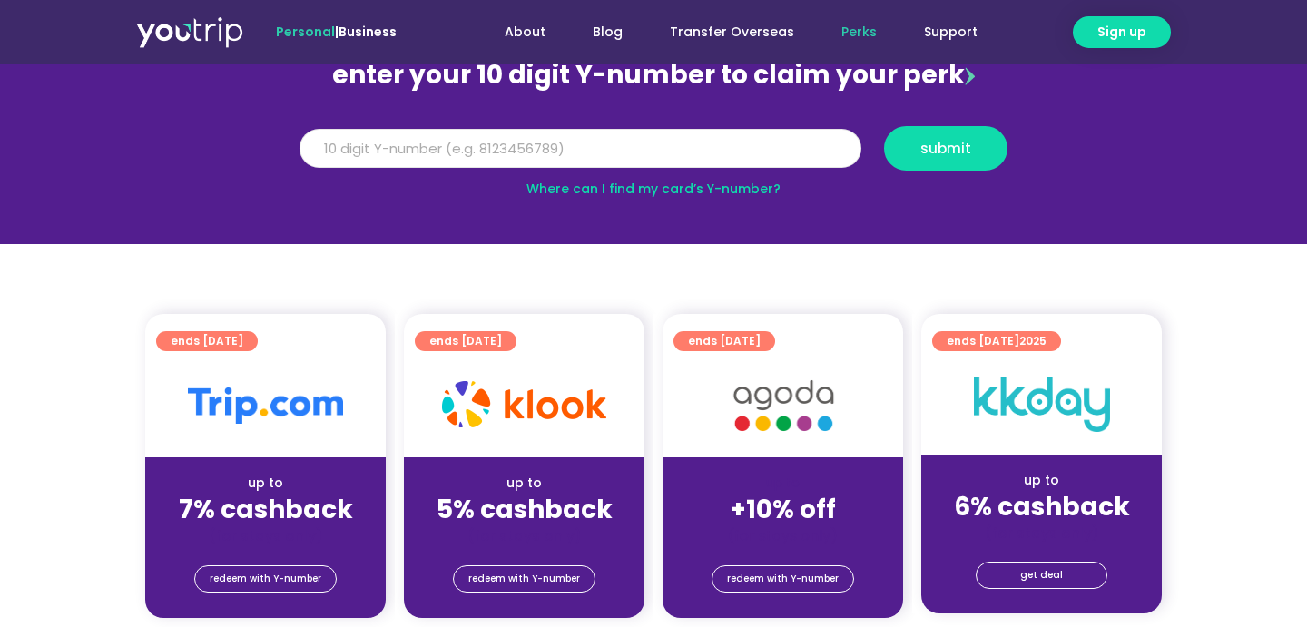
click at [545, 145] on input "Y Number" at bounding box center [581, 149] width 562 height 40
type input "8106677448"
click at [884, 126] on button "submit" at bounding box center [945, 148] width 123 height 44
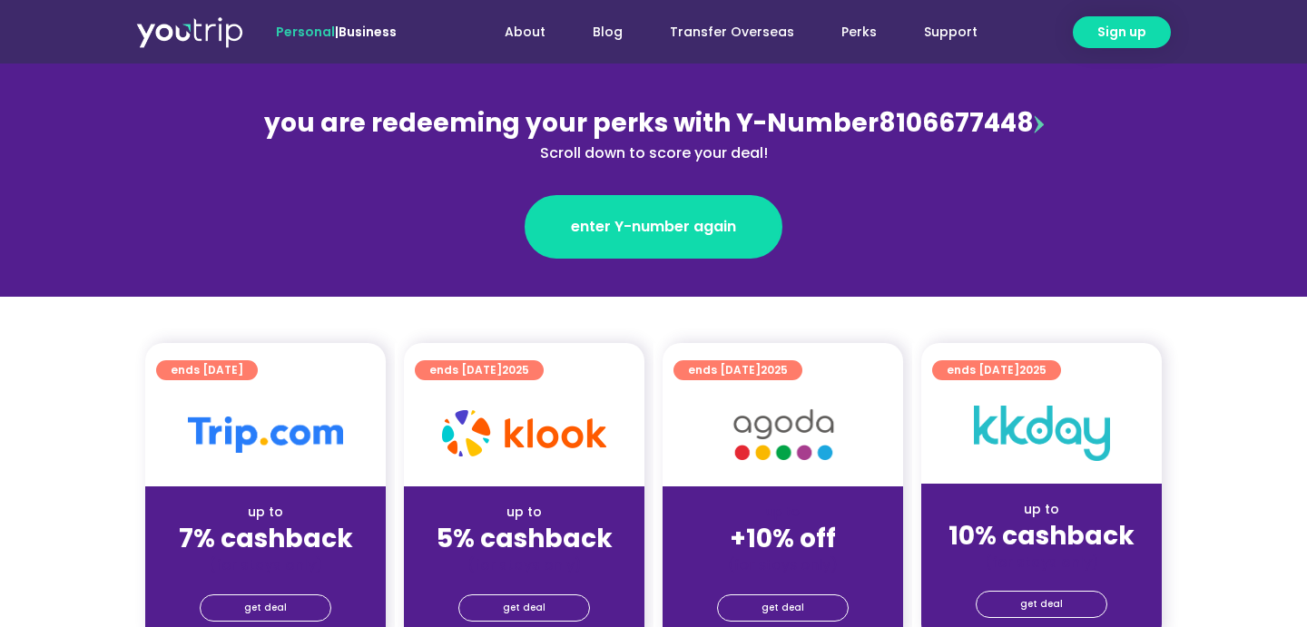
scroll to position [280, 0]
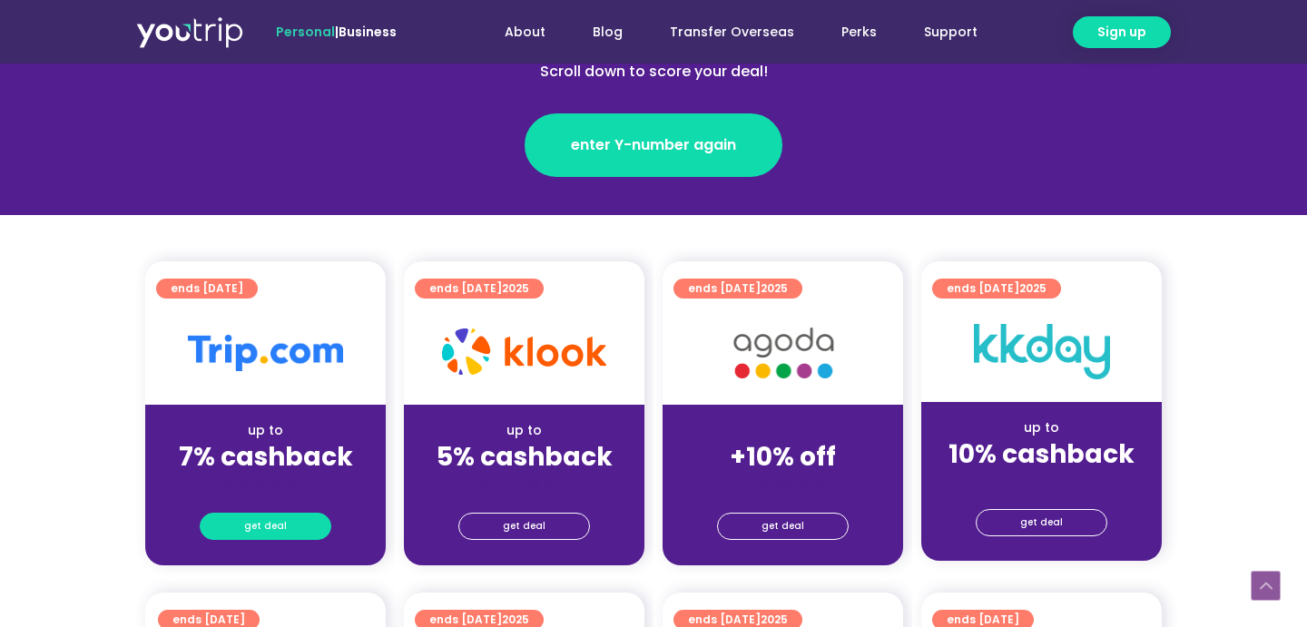
click at [268, 521] on span "get deal" at bounding box center [265, 526] width 43 height 25
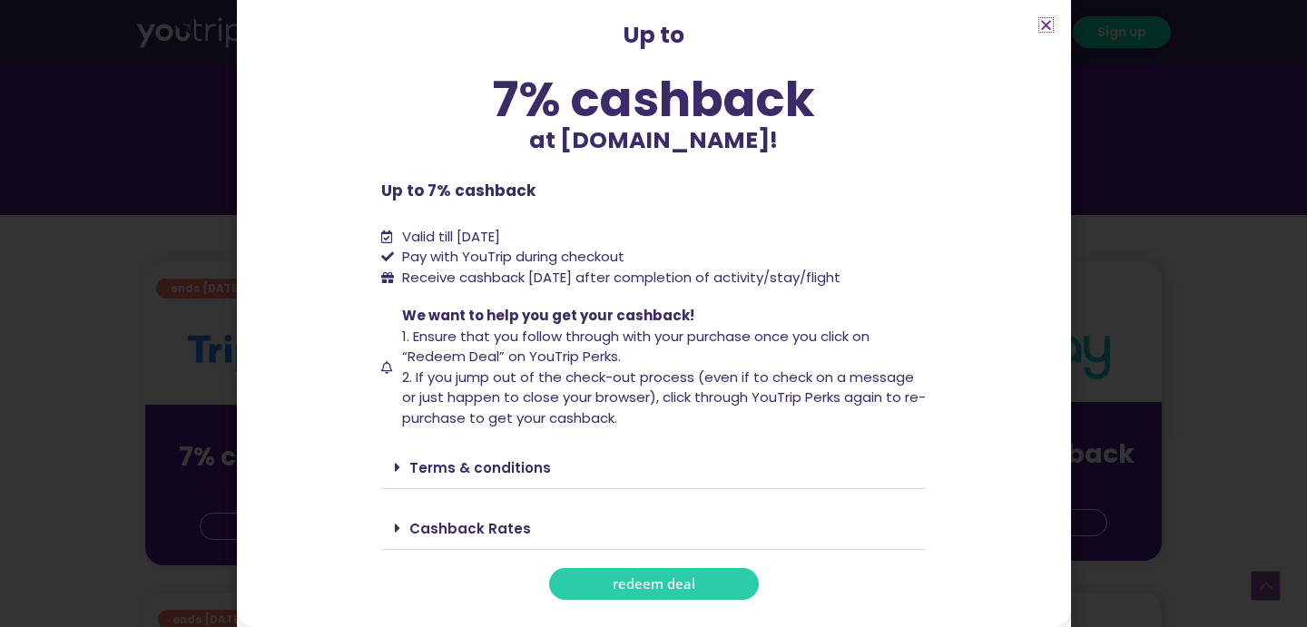
scroll to position [78, 0]
click at [504, 549] on div "Cashback Rates" at bounding box center [653, 528] width 545 height 43
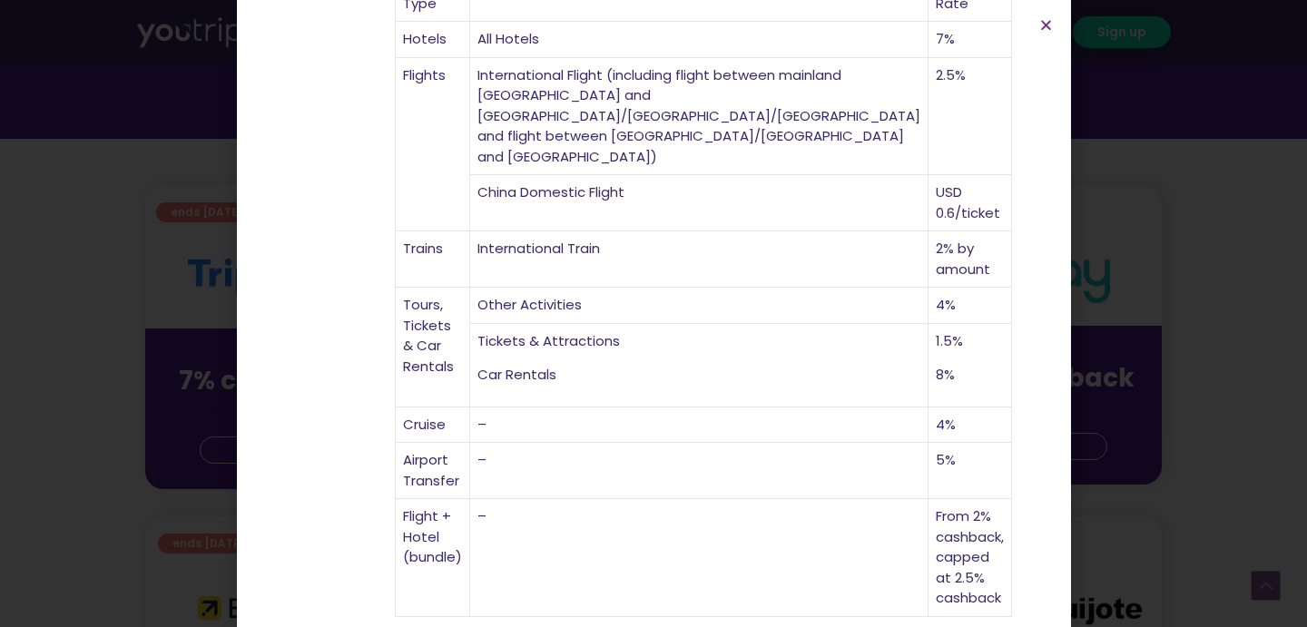
scroll to position [380, 0]
